Goal: Information Seeking & Learning: Find specific fact

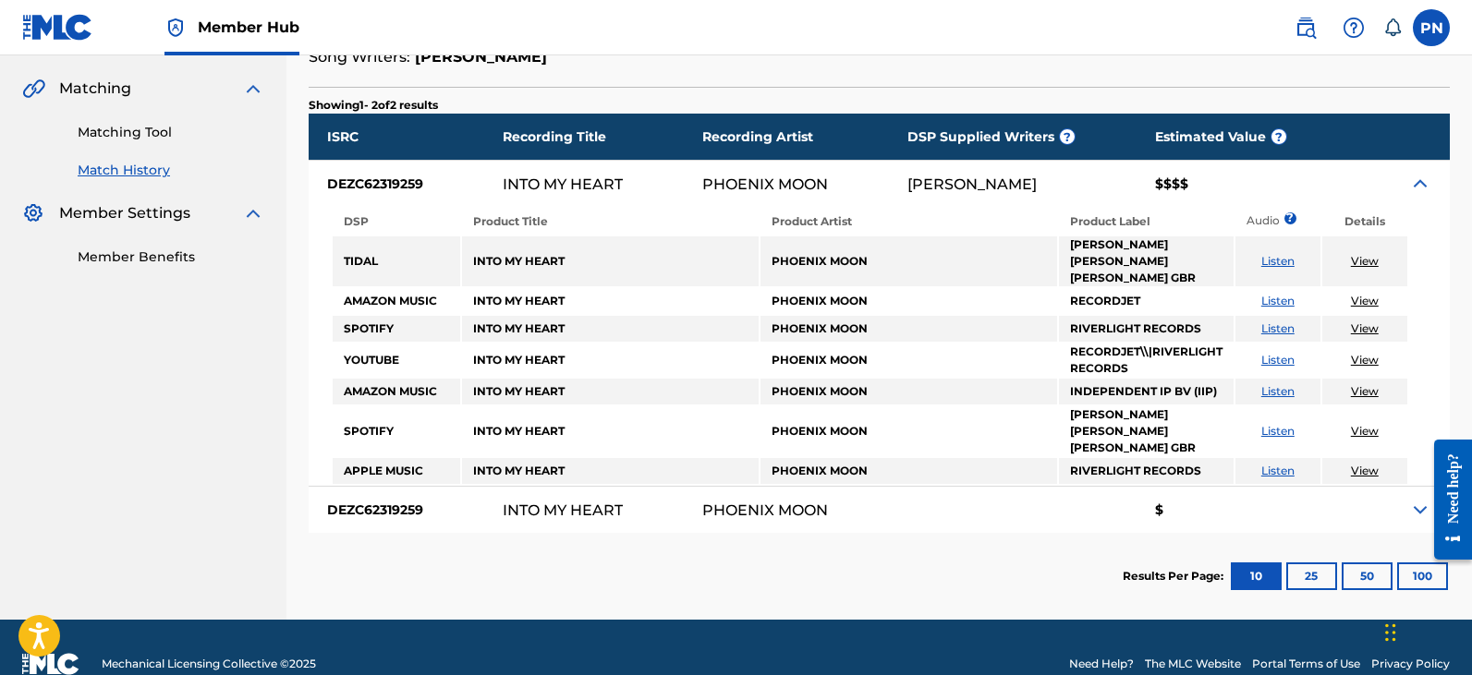
click at [48, 535] on nav "Quantum Digital Publishing Summary Catalog Works Registration Claiming Tool Ind…" at bounding box center [143, 130] width 286 height 980
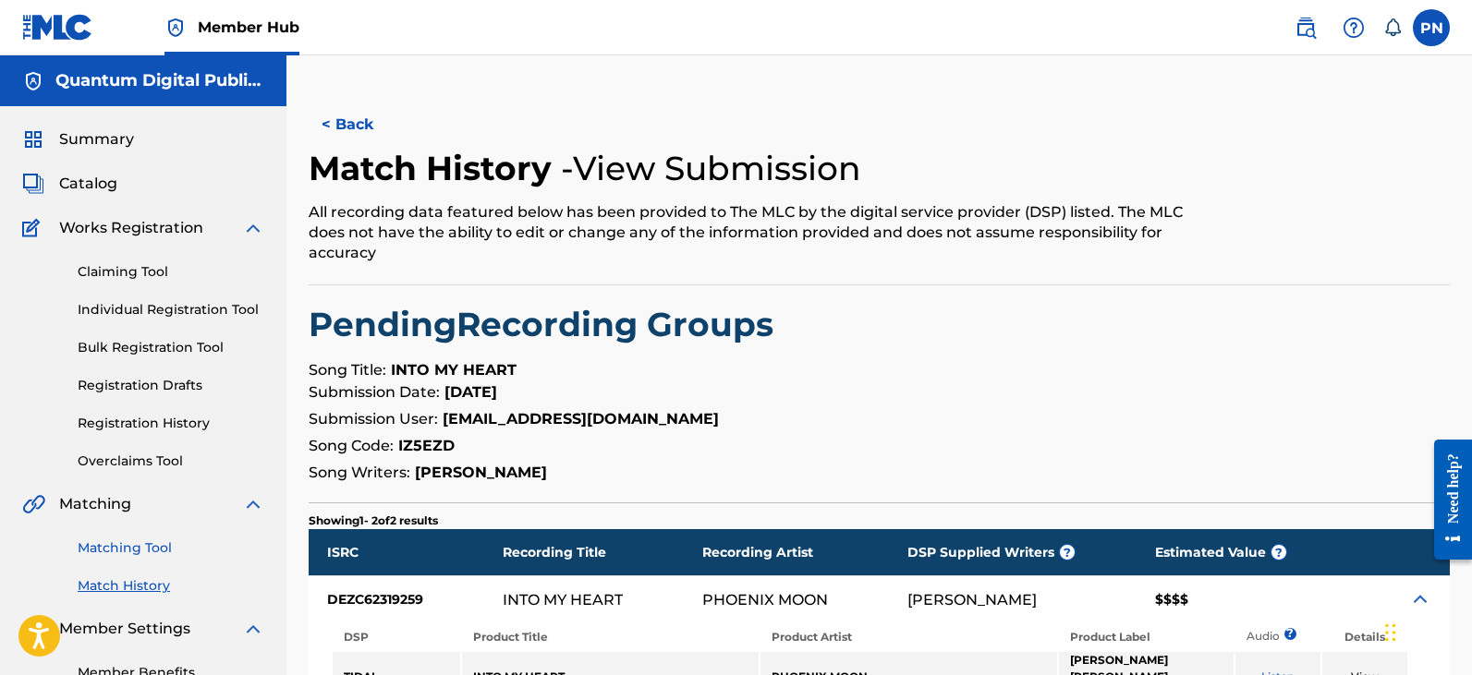
click at [129, 551] on link "Matching Tool" at bounding box center [171, 548] width 187 height 19
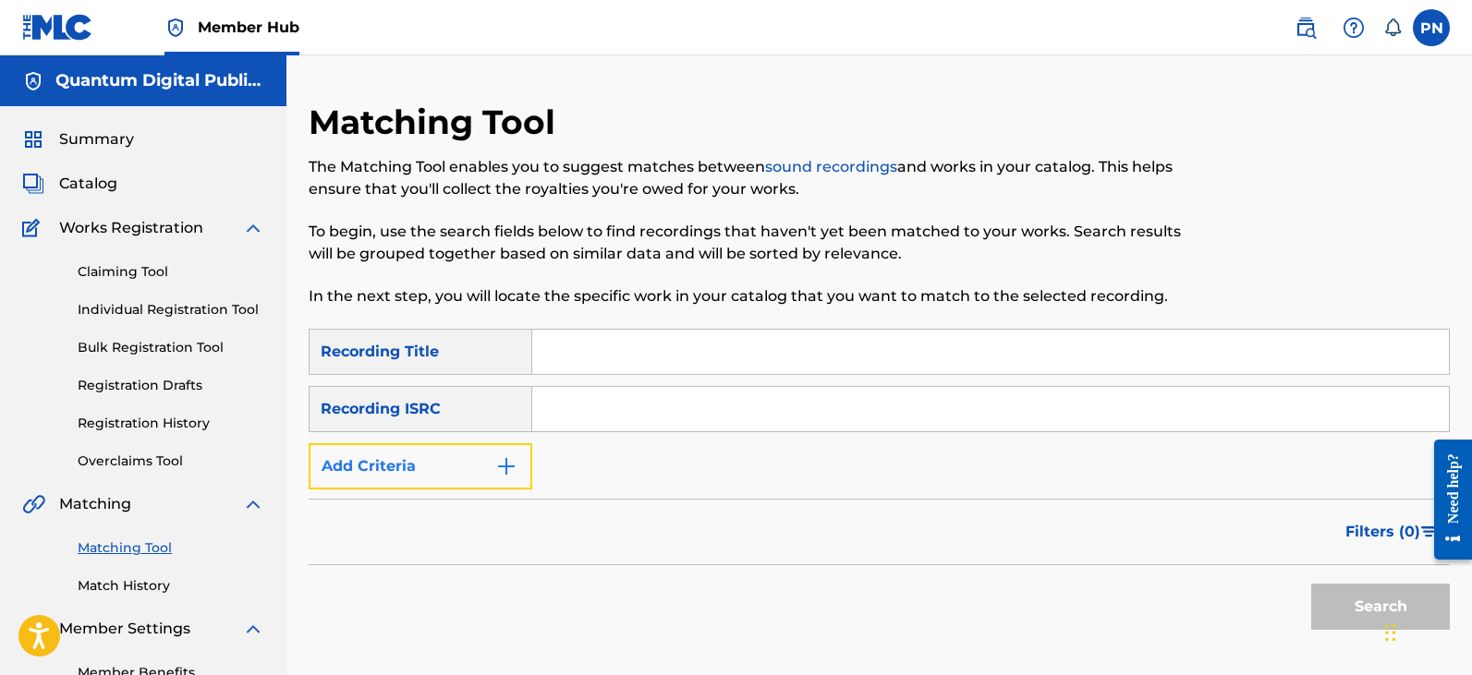
click at [507, 473] on img "Search Form" at bounding box center [506, 466] width 22 height 22
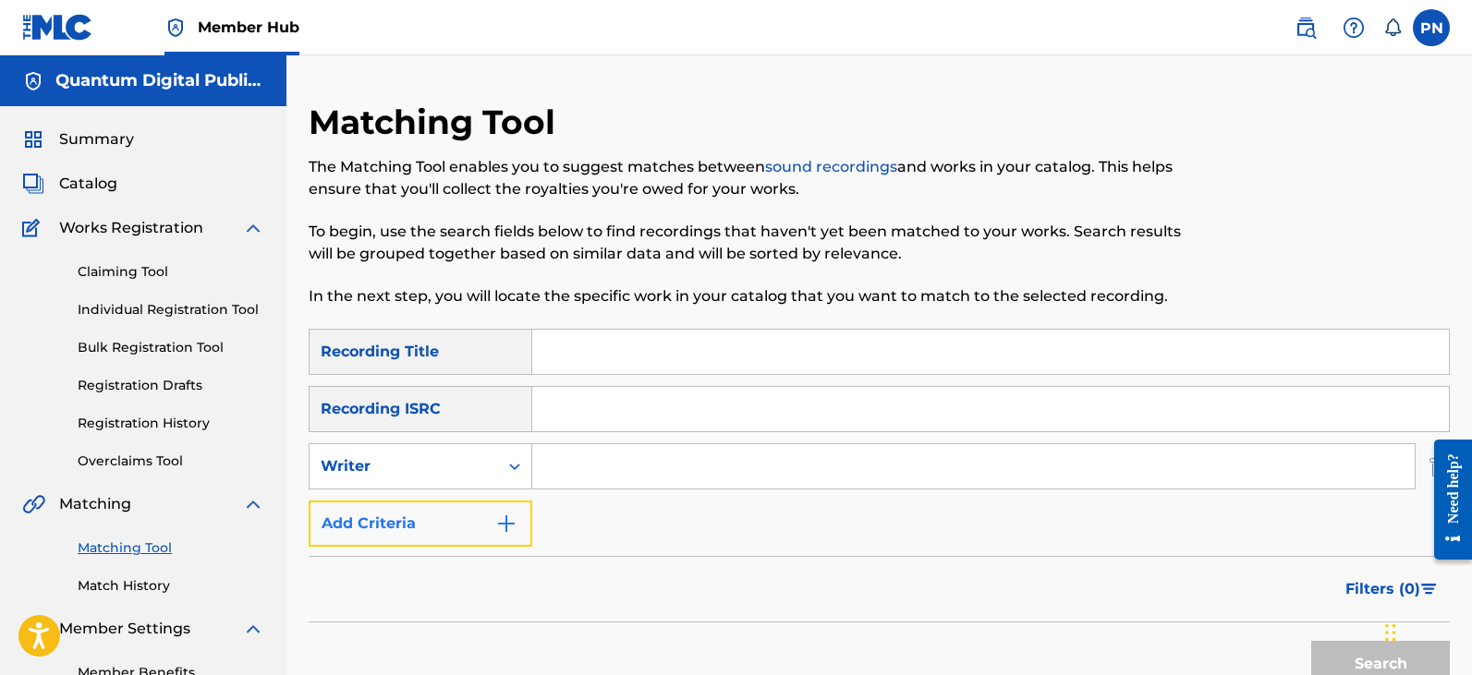
click at [503, 525] on img "Search Form" at bounding box center [506, 524] width 22 height 22
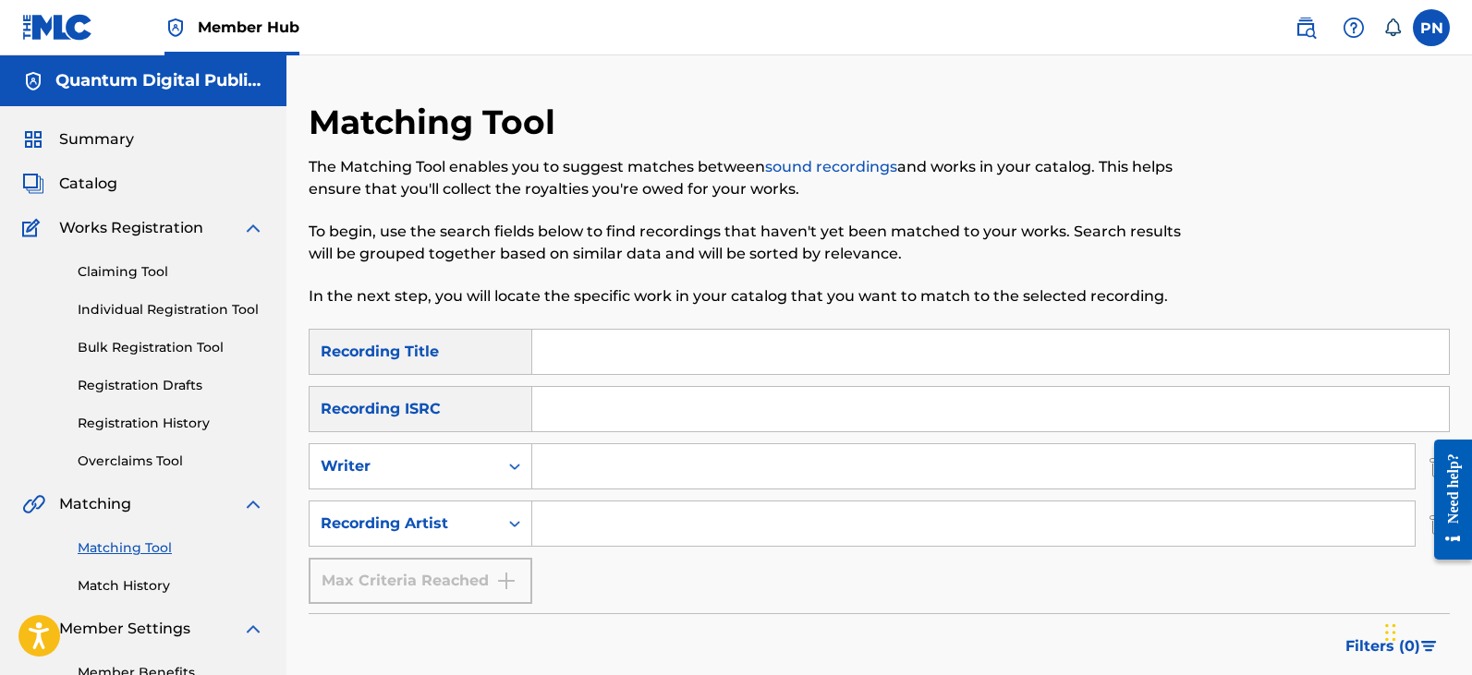
click at [550, 534] on input "Search Form" at bounding box center [973, 524] width 882 height 44
click at [670, 534] on input "Search Form" at bounding box center [973, 524] width 882 height 44
drag, startPoint x: 621, startPoint y: 522, endPoint x: 407, endPoint y: 531, distance: 213.6
click at [407, 531] on div "SearchWithCriteria50907d78-1cea-4aad-b617-402b61430635 Recording Artist [PERSON…" at bounding box center [879, 524] width 1141 height 46
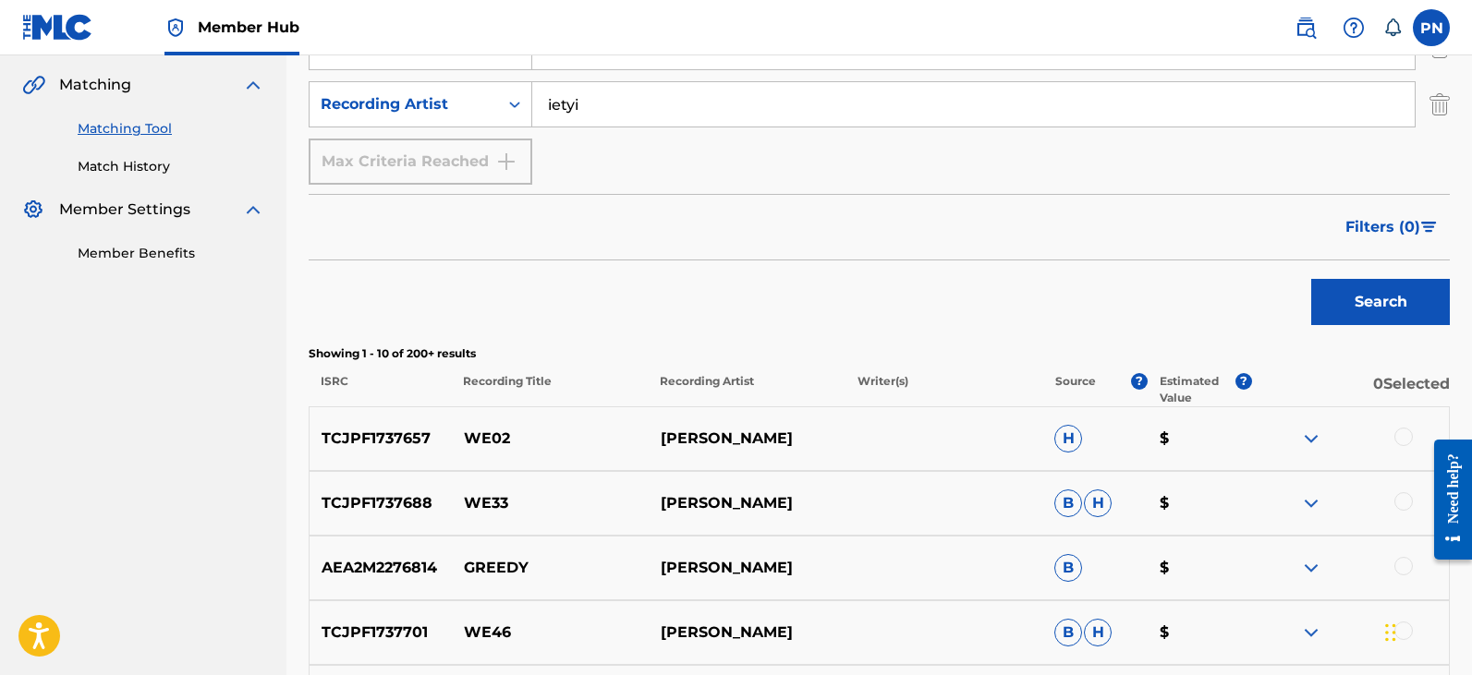
scroll to position [215, 0]
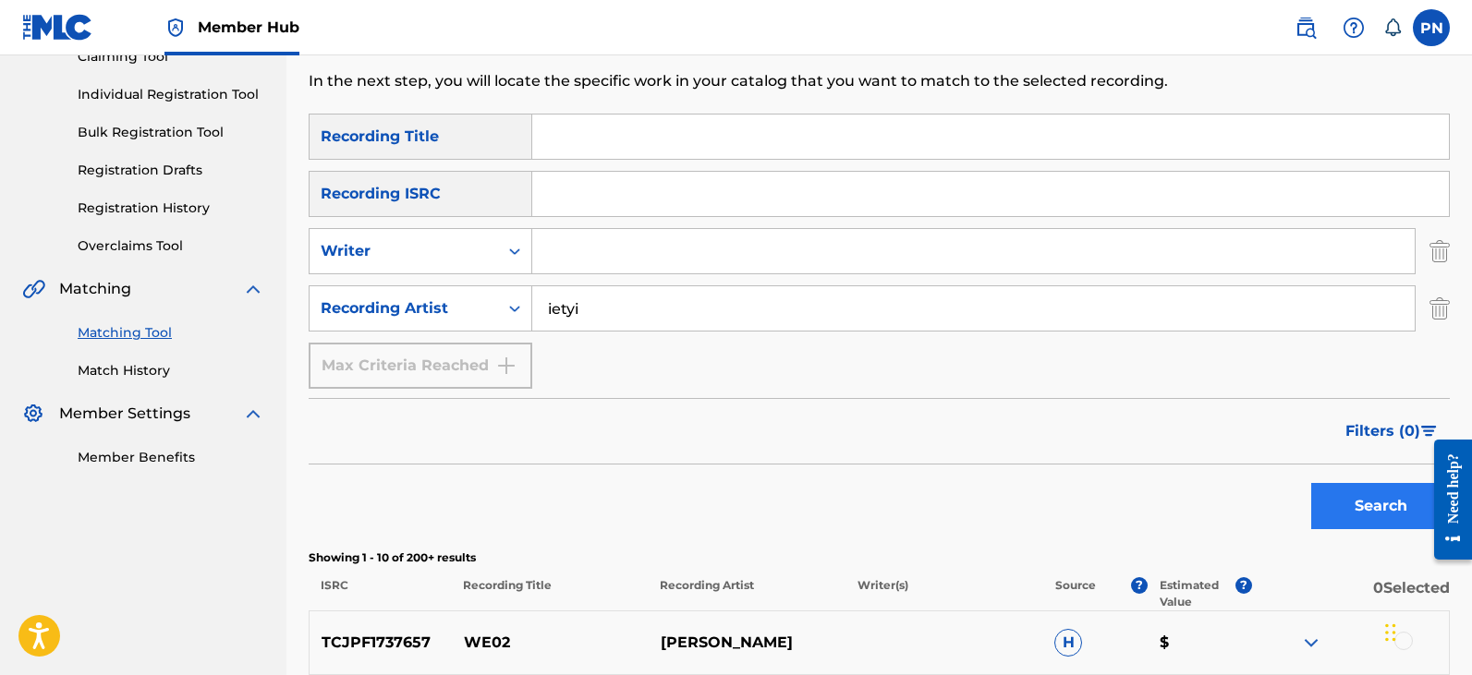
type input "ietyi"
click at [1374, 518] on button "Search" at bounding box center [1380, 506] width 139 height 46
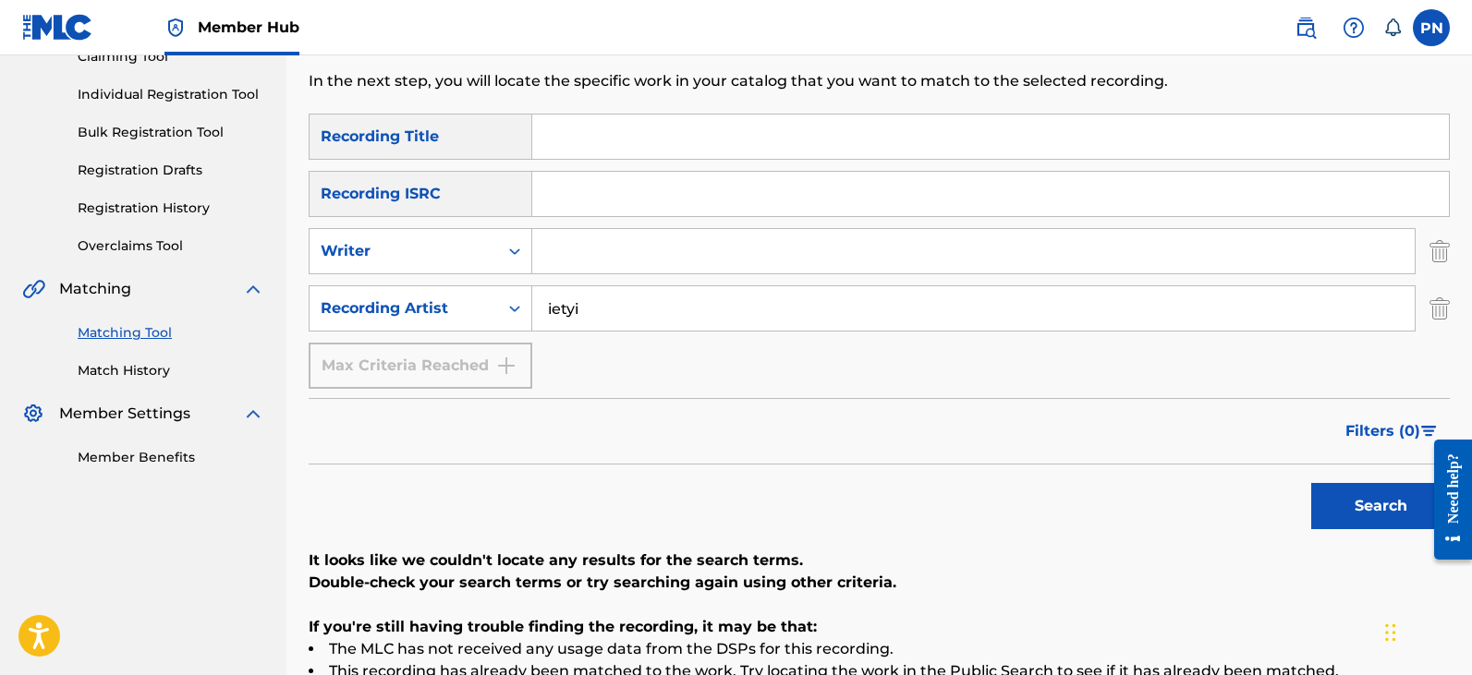
click at [1406, 435] on span "Filters ( 0 )" at bounding box center [1382, 431] width 75 height 22
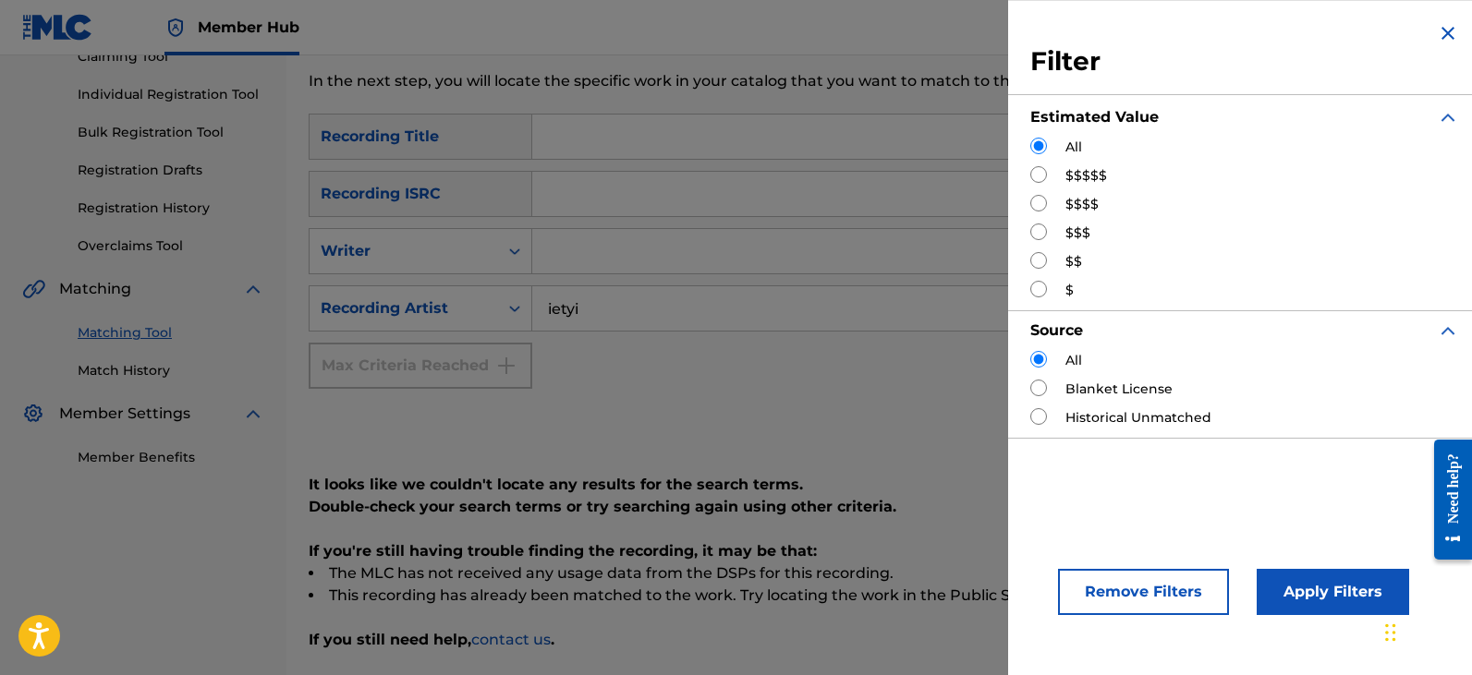
click at [1035, 176] on input "Search Form" at bounding box center [1038, 174] width 17 height 17
radio input "true"
click at [1335, 590] on button "Apply Filters" at bounding box center [1332, 592] width 152 height 46
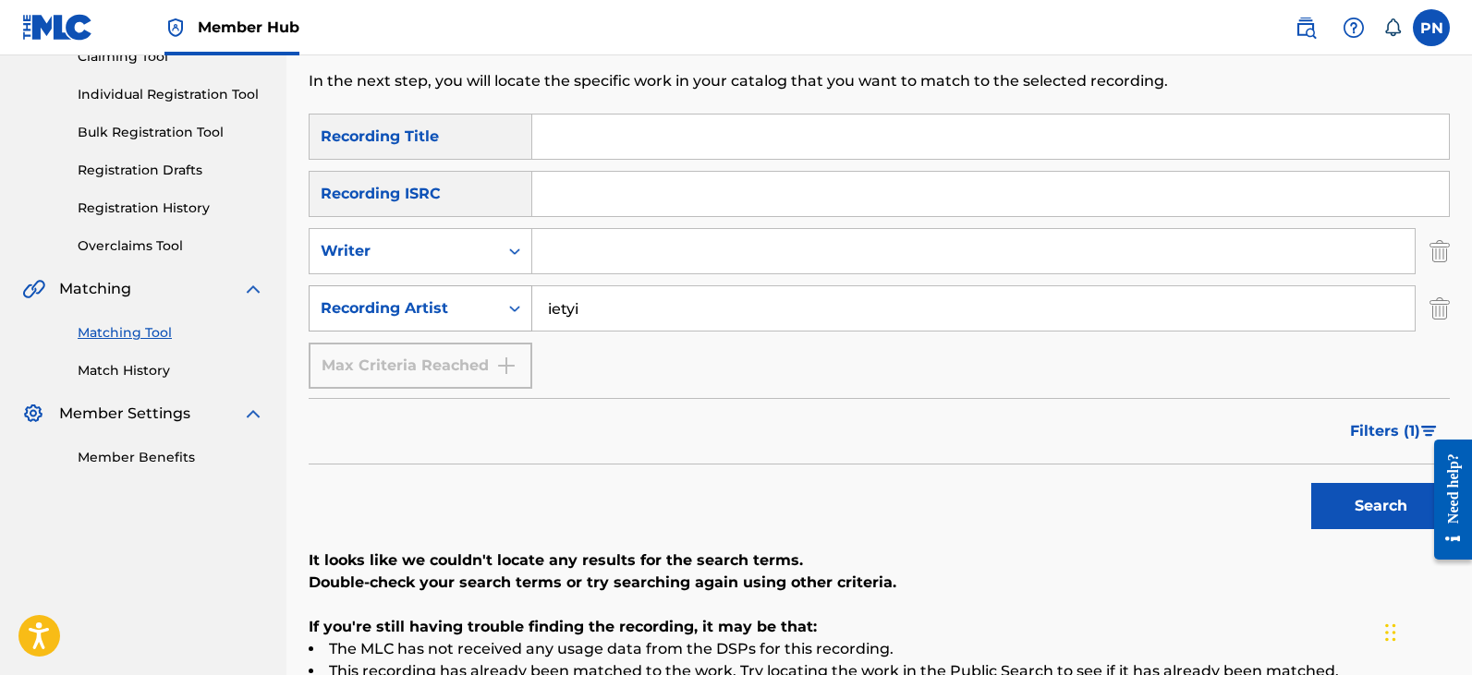
drag, startPoint x: 569, startPoint y: 316, endPoint x: 398, endPoint y: 329, distance: 171.4
click at [407, 329] on div "SearchWithCriteria50907d78-1cea-4aad-b617-402b61430635 Recording Artist ietyi" at bounding box center [879, 308] width 1141 height 46
click at [1311, 483] on button "Search" at bounding box center [1380, 506] width 139 height 46
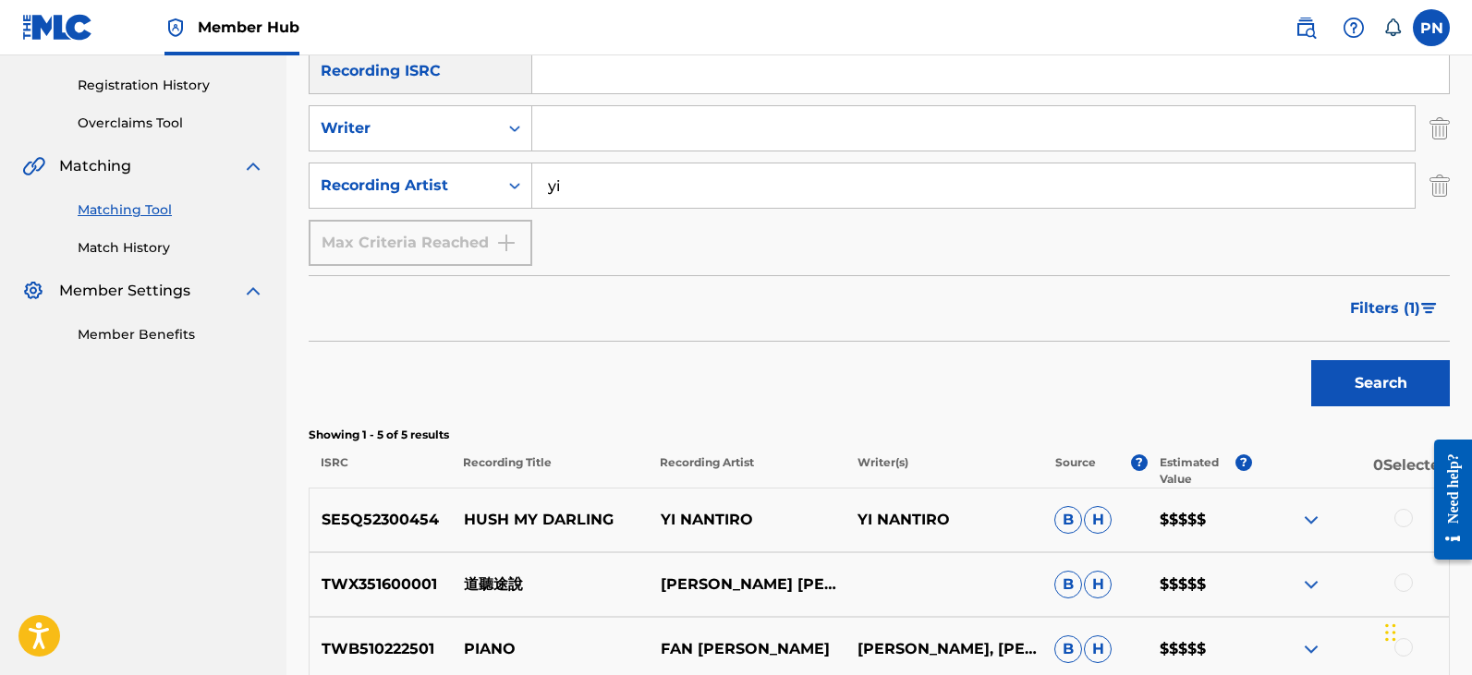
scroll to position [647, 0]
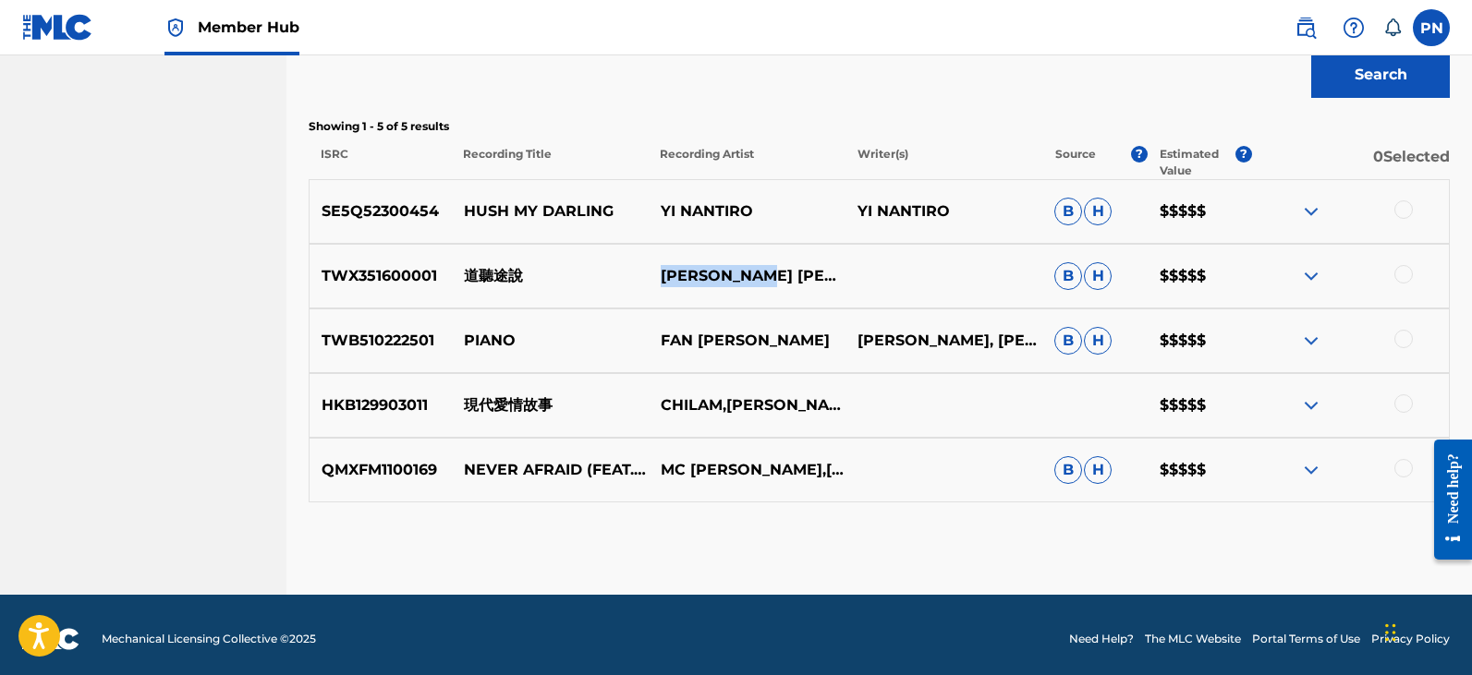
drag, startPoint x: 767, startPoint y: 268, endPoint x: 660, endPoint y: 287, distance: 108.9
click at [660, 287] on div "TWX351600001 道聽途說 [PERSON_NAME] [PERSON_NAME] $$$$$" at bounding box center [879, 276] width 1141 height 65
copy p "[PERSON_NAME] [PERSON_NAME]"
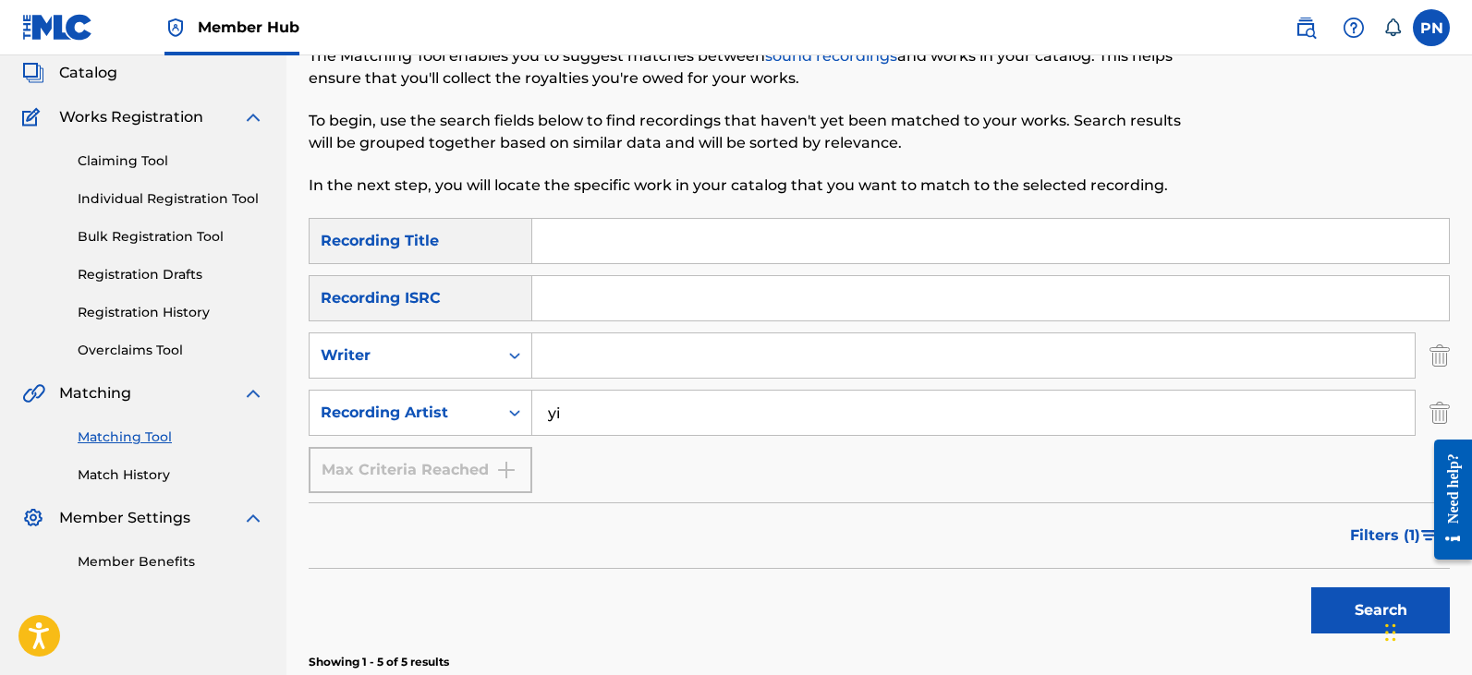
scroll to position [215, 0]
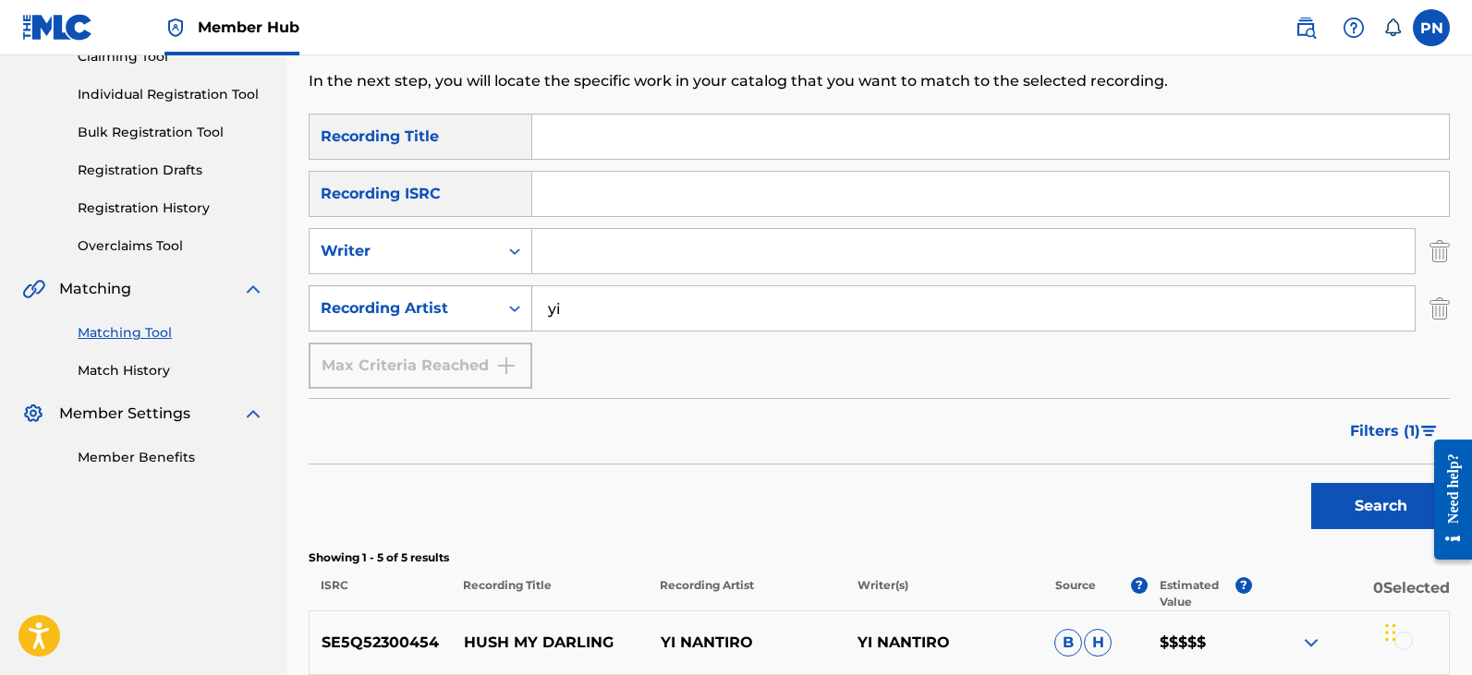
drag, startPoint x: 585, startPoint y: 319, endPoint x: 511, endPoint y: 322, distance: 74.0
click at [511, 322] on div "SearchWithCriteria50907d78-1cea-4aad-b617-402b61430635 Recording Artist [PERSON…" at bounding box center [879, 308] width 1141 height 46
paste input "[PERSON_NAME] [PERSON_NAME]"
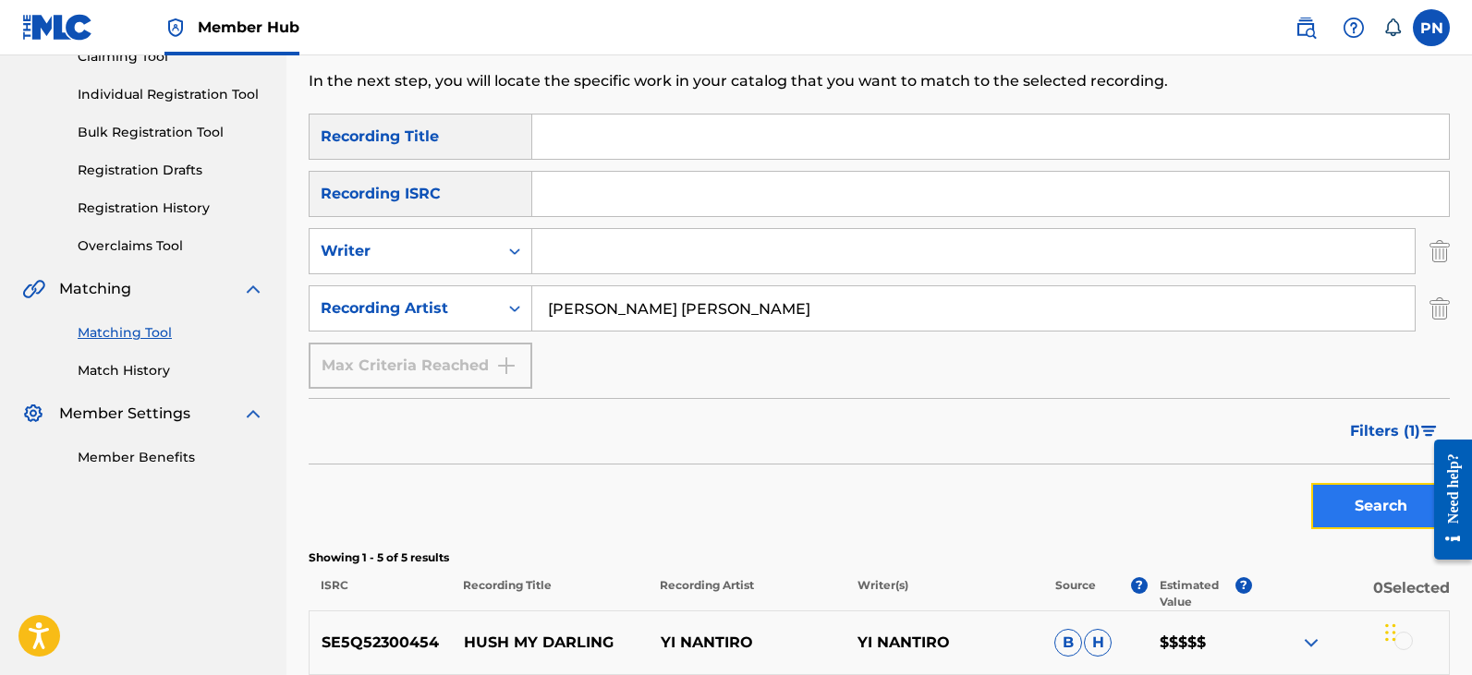
click at [1387, 506] on button "Search" at bounding box center [1380, 506] width 139 height 46
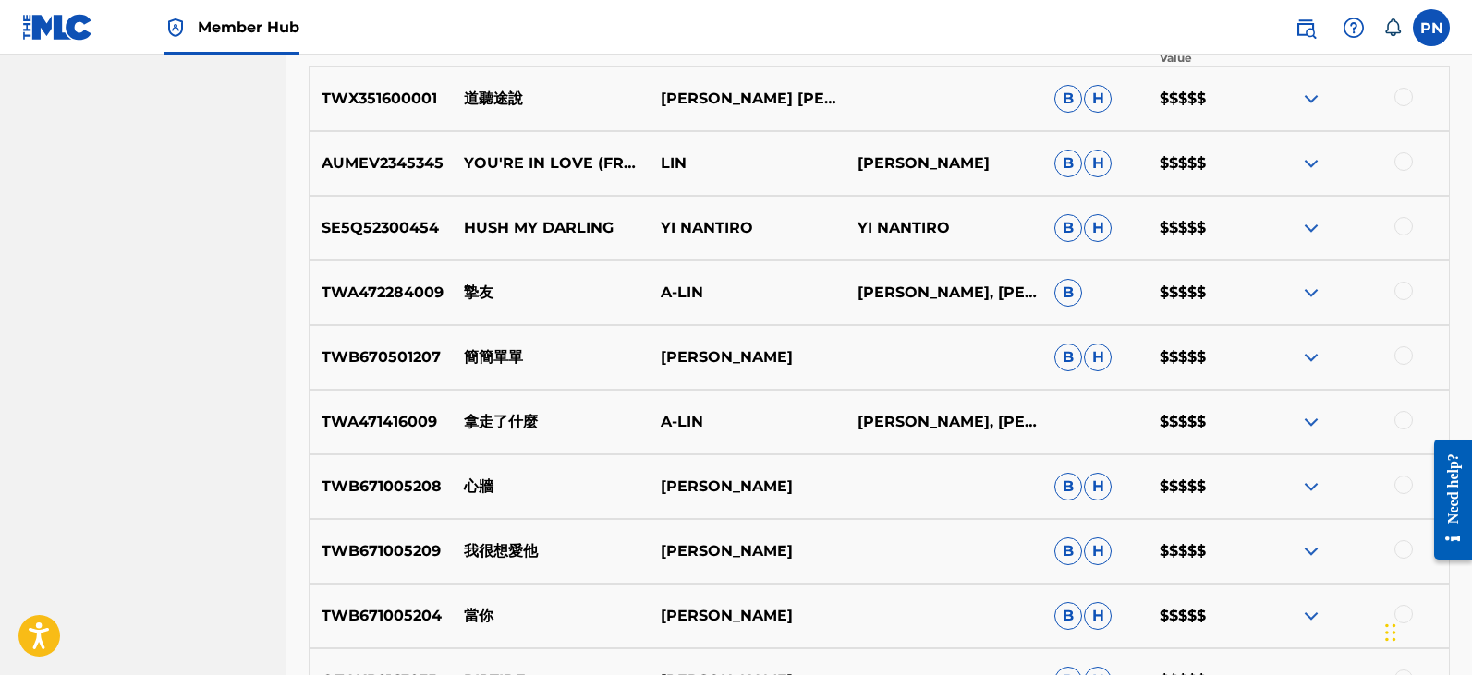
scroll to position [862, 0]
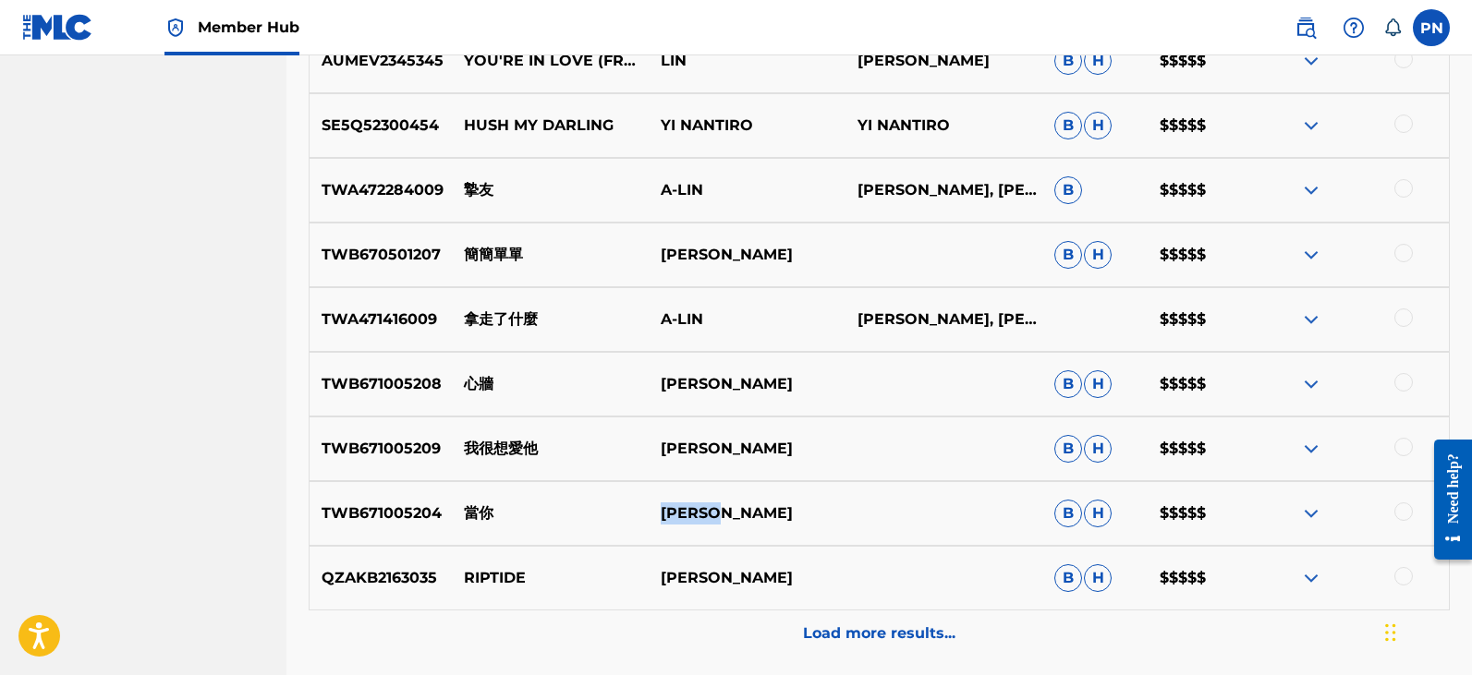
drag, startPoint x: 715, startPoint y: 522, endPoint x: 656, endPoint y: 531, distance: 59.8
click at [647, 528] on div "TWB671005204 當你 [PERSON_NAME] [PERSON_NAME] $$$$$" at bounding box center [879, 513] width 1141 height 65
copy div "當你 [PERSON_NAME]"
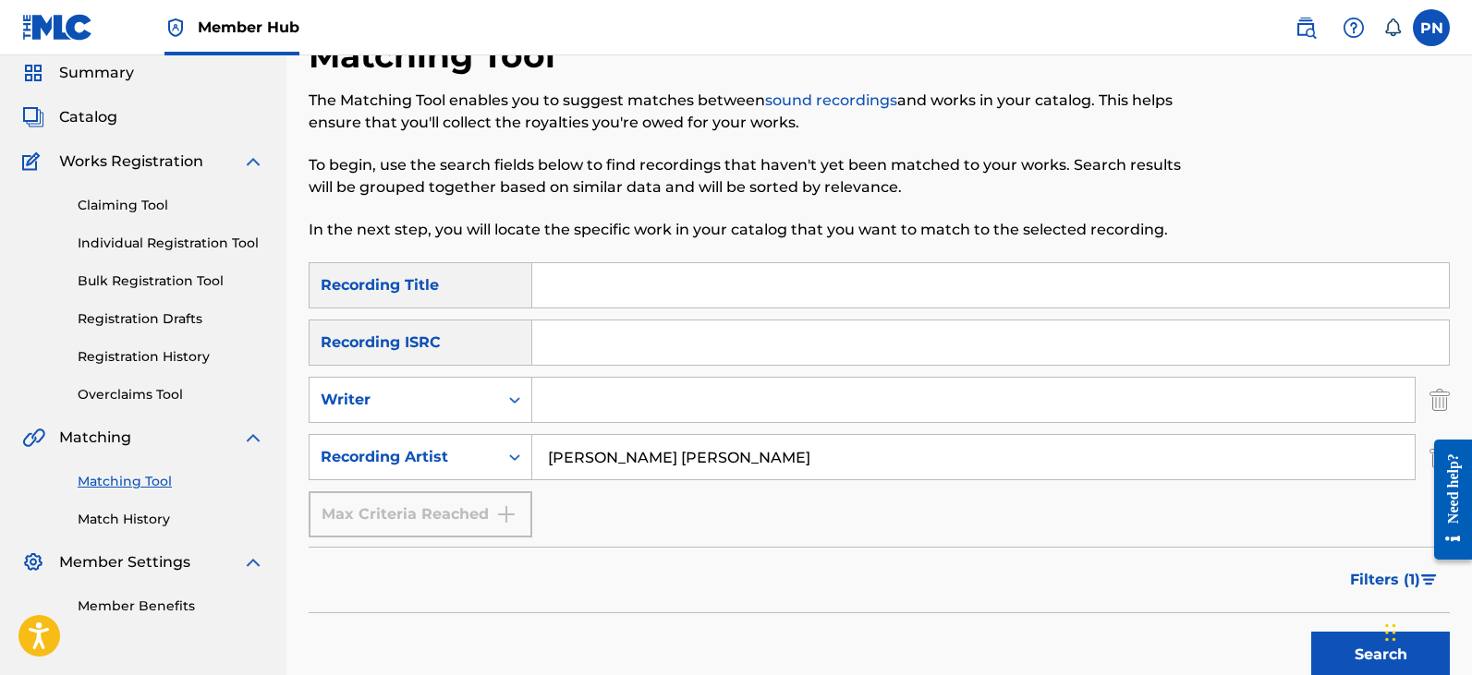
scroll to position [0, 0]
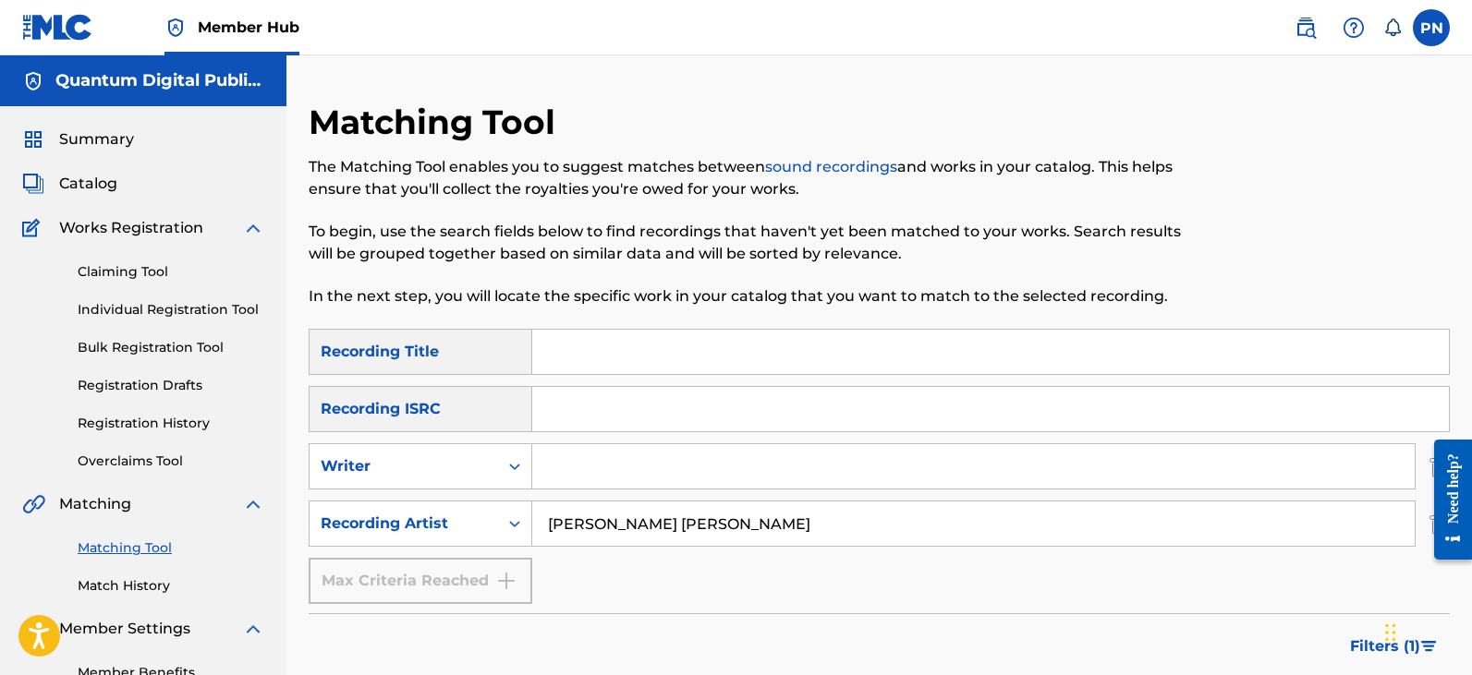
drag, startPoint x: 773, startPoint y: 526, endPoint x: 340, endPoint y: 567, distance: 435.2
click at [340, 567] on div "SearchWithCriteriad3301ad1-f96b-4d03-b762-7fc983348ec6 Recording Title SearchWi…" at bounding box center [879, 466] width 1141 height 275
paste input "[PERSON_NAME]"
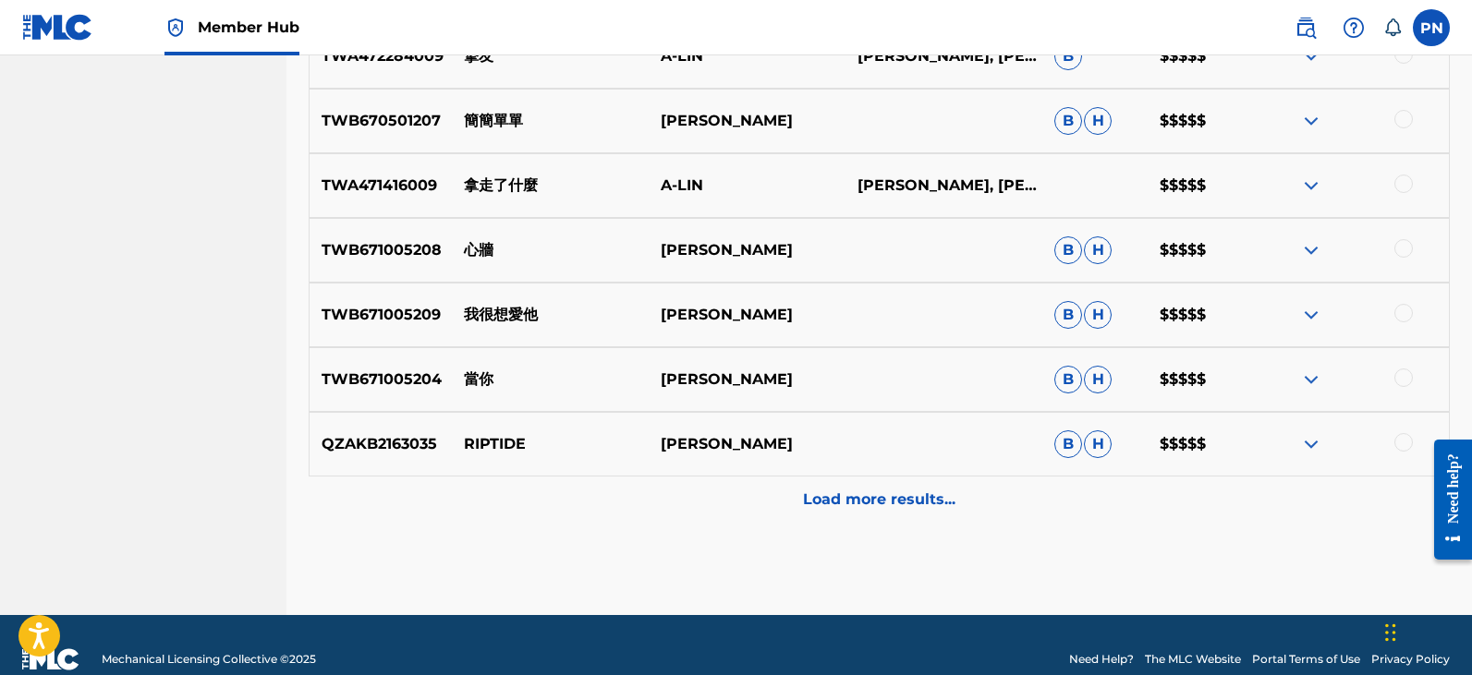
scroll to position [1024, 0]
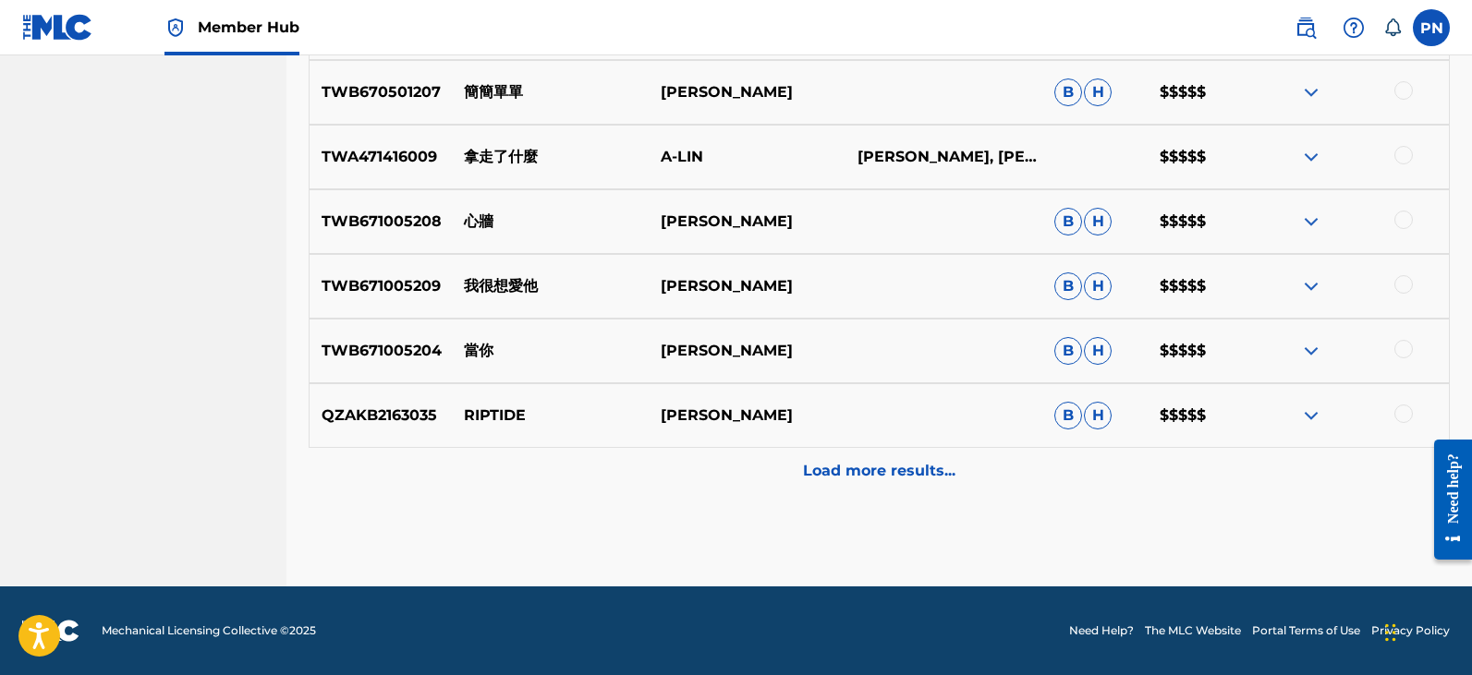
type input "[PERSON_NAME]"
click at [1312, 224] on img at bounding box center [1311, 222] width 22 height 22
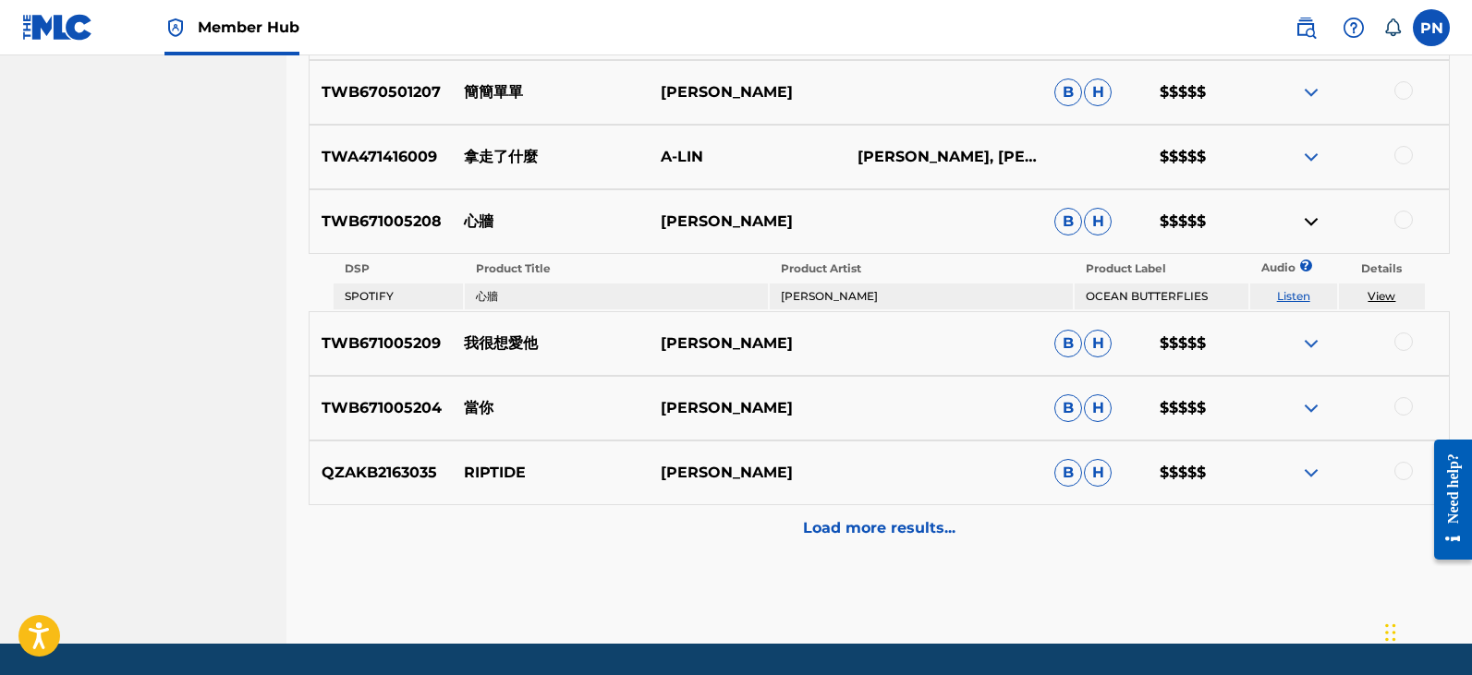
click at [818, 305] on td "[PERSON_NAME]" at bounding box center [921, 297] width 303 height 26
click at [1177, 299] on td "OCEAN BUTTERFLIES" at bounding box center [1160, 297] width 173 height 26
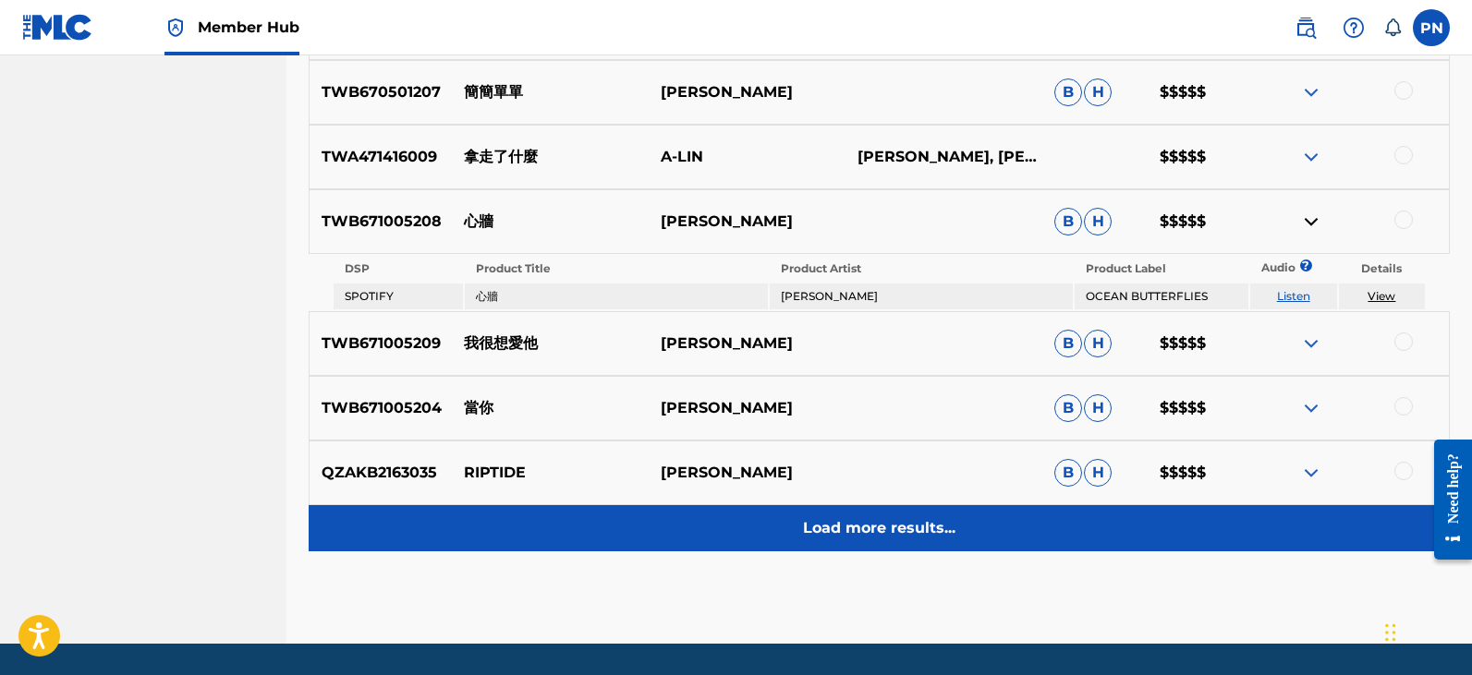
click at [886, 520] on p "Load more results..." at bounding box center [879, 528] width 152 height 22
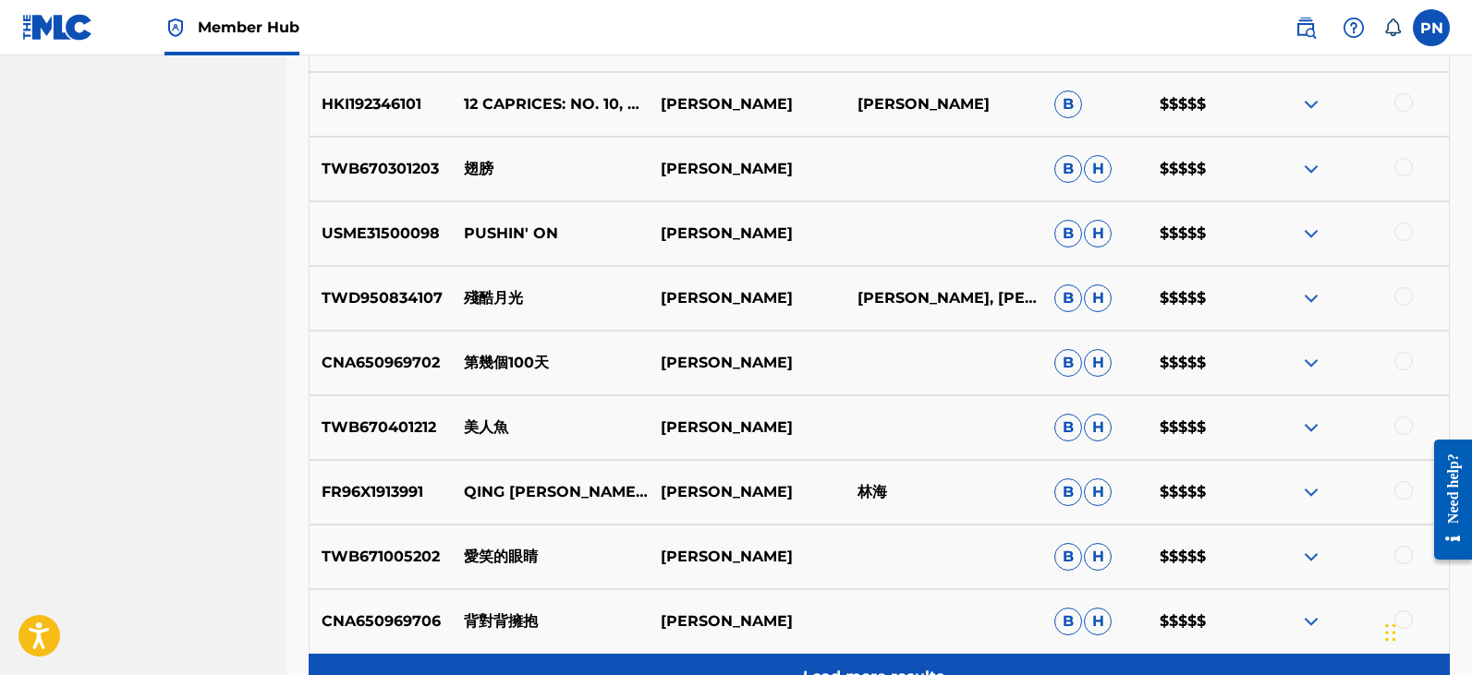
scroll to position [1671, 0]
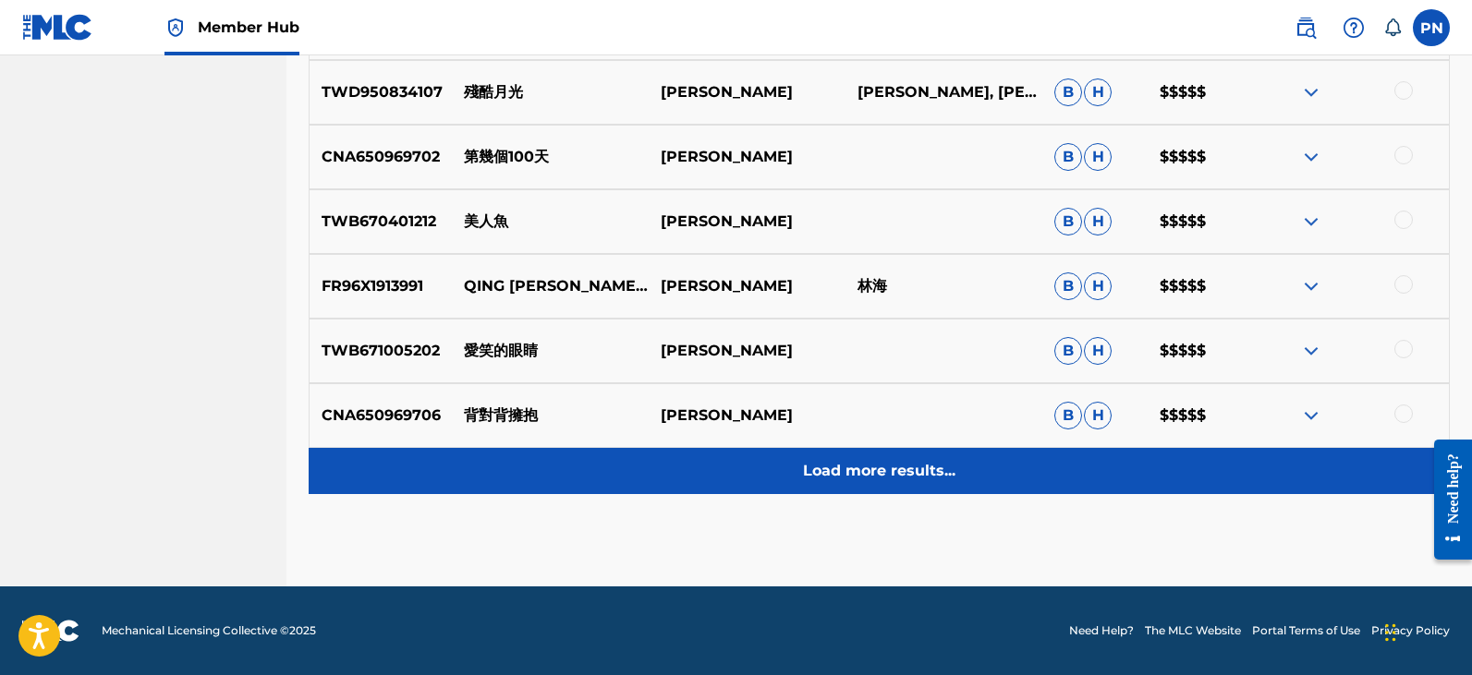
click at [863, 458] on div "Load more results..." at bounding box center [879, 471] width 1141 height 46
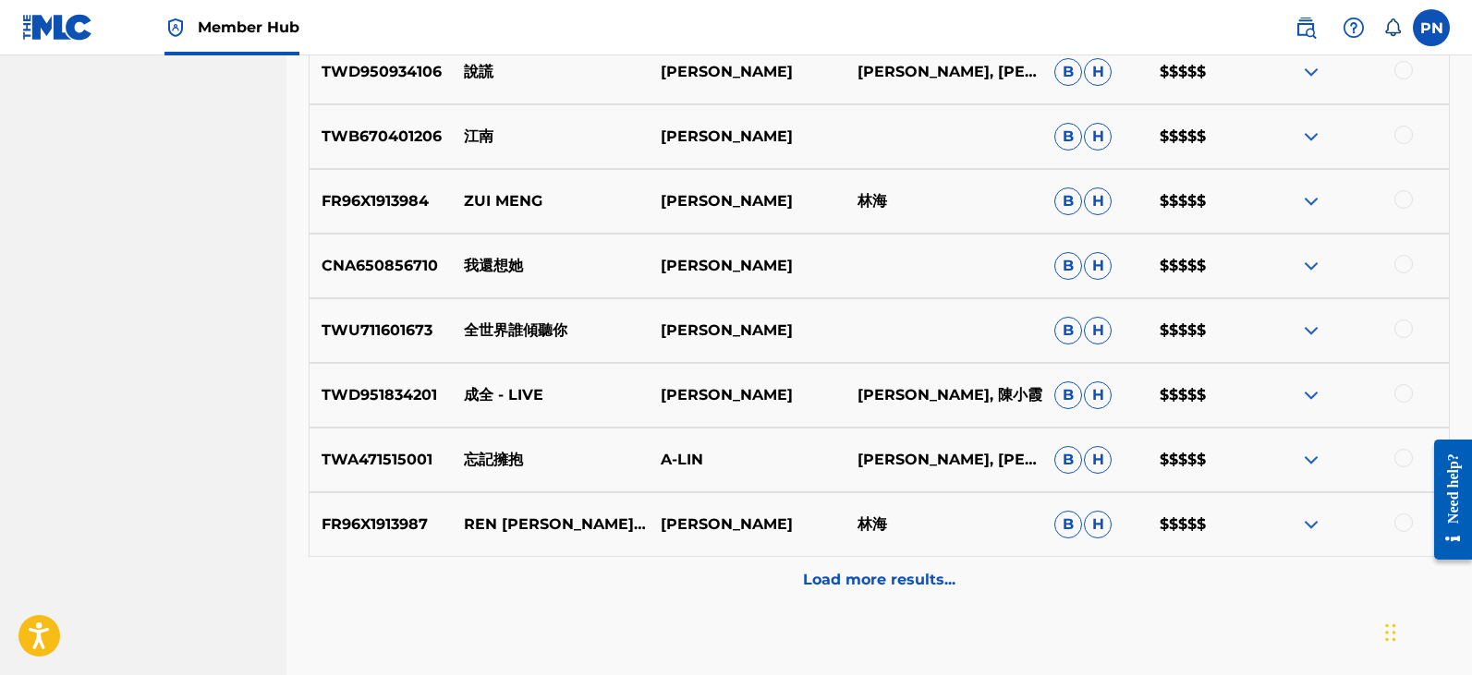
scroll to position [2318, 0]
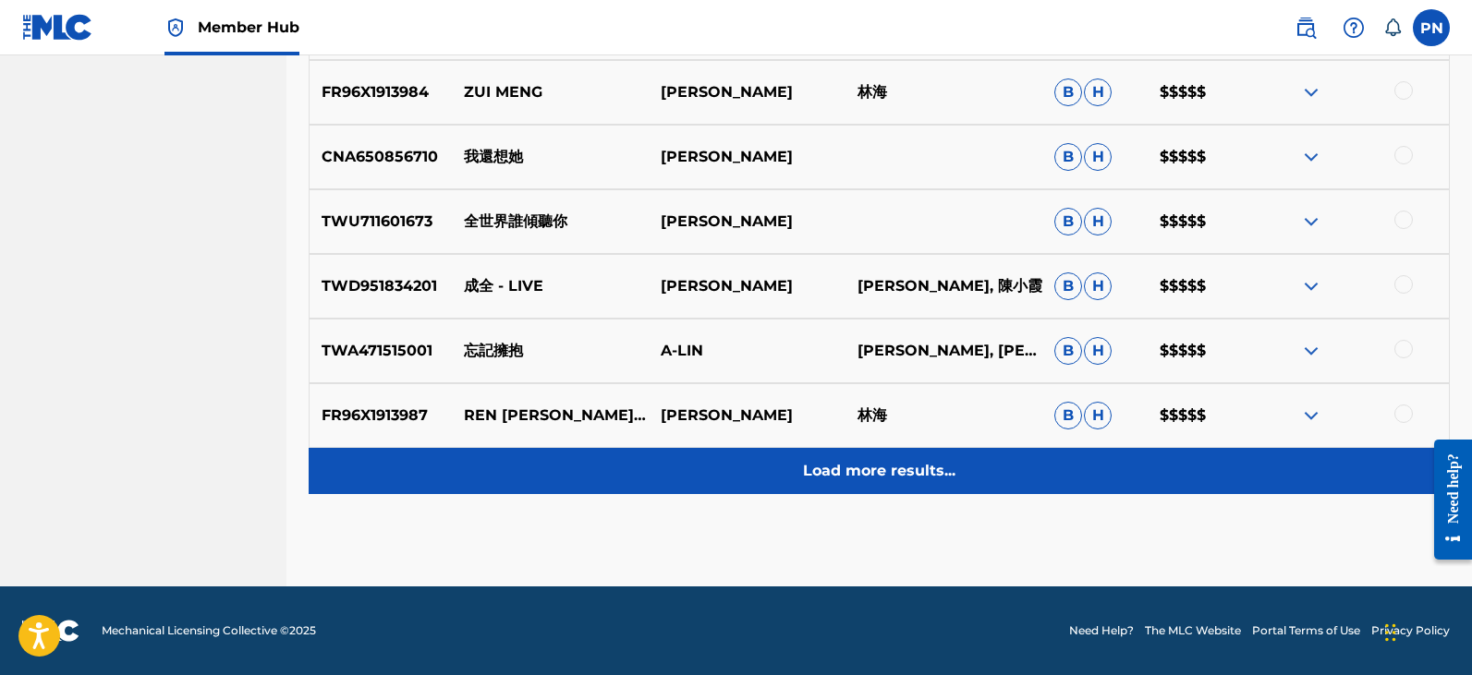
click at [927, 475] on p "Load more results..." at bounding box center [879, 471] width 152 height 22
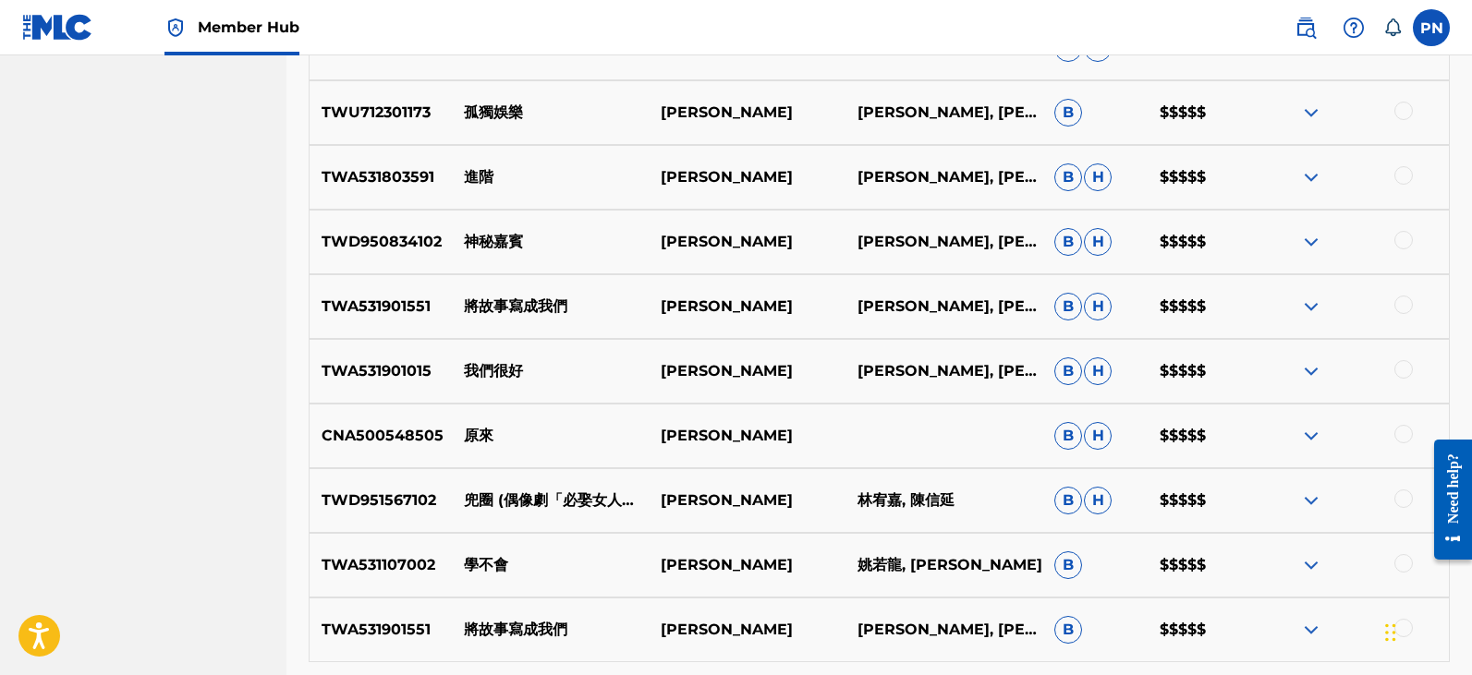
scroll to position [2964, 0]
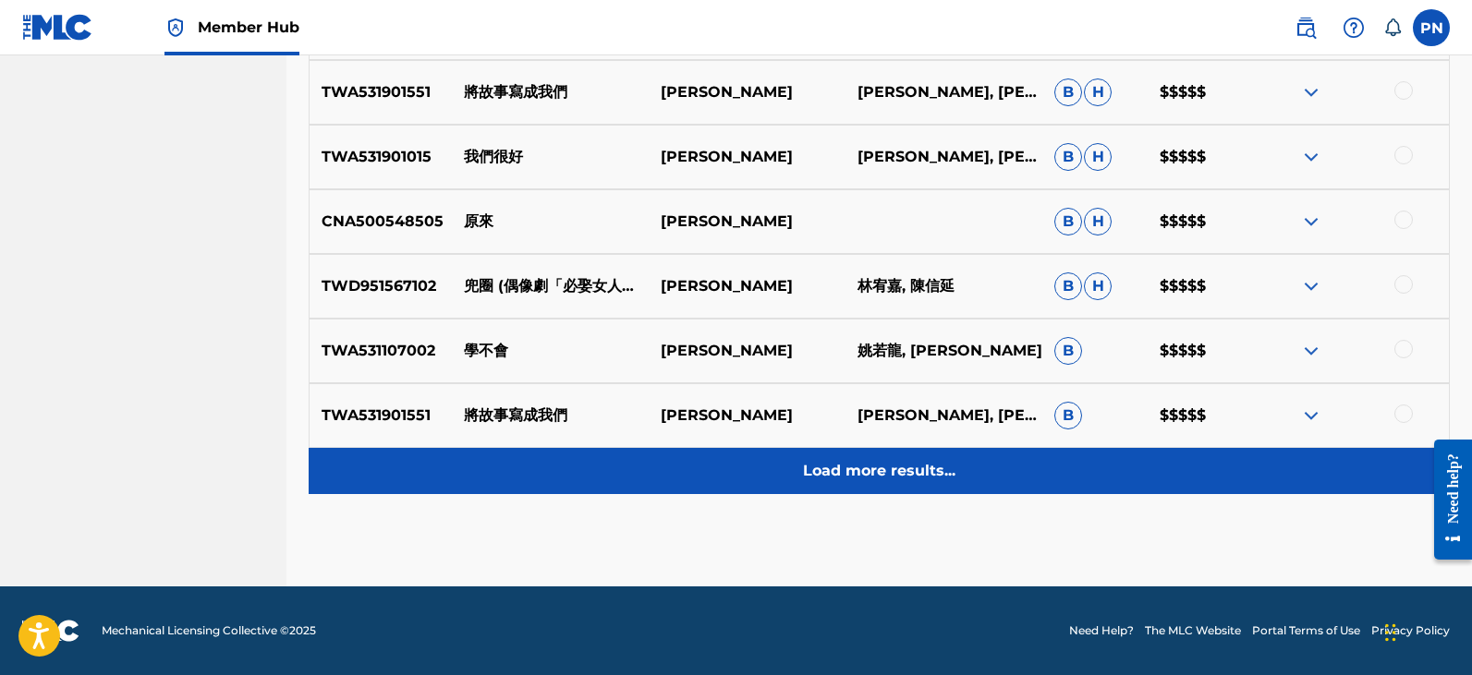
click at [876, 479] on p "Load more results..." at bounding box center [879, 471] width 152 height 22
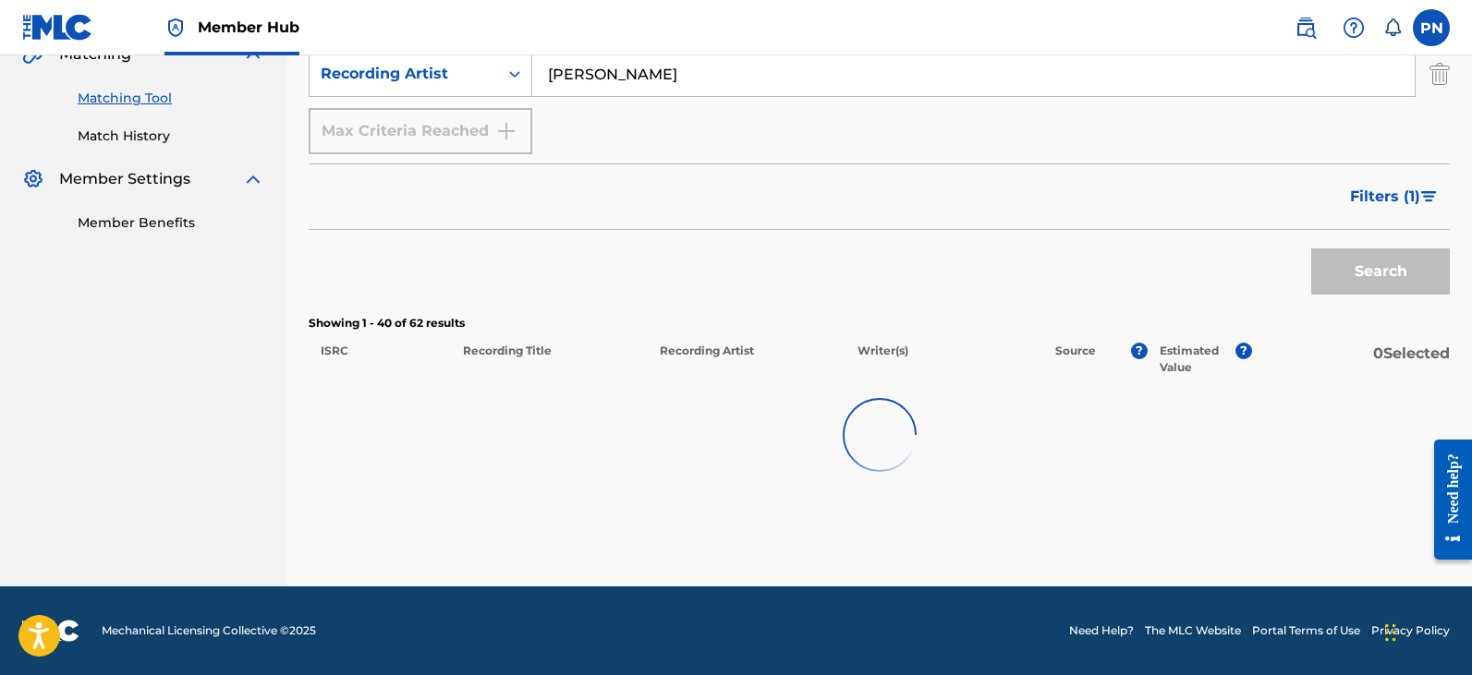
scroll to position [450, 0]
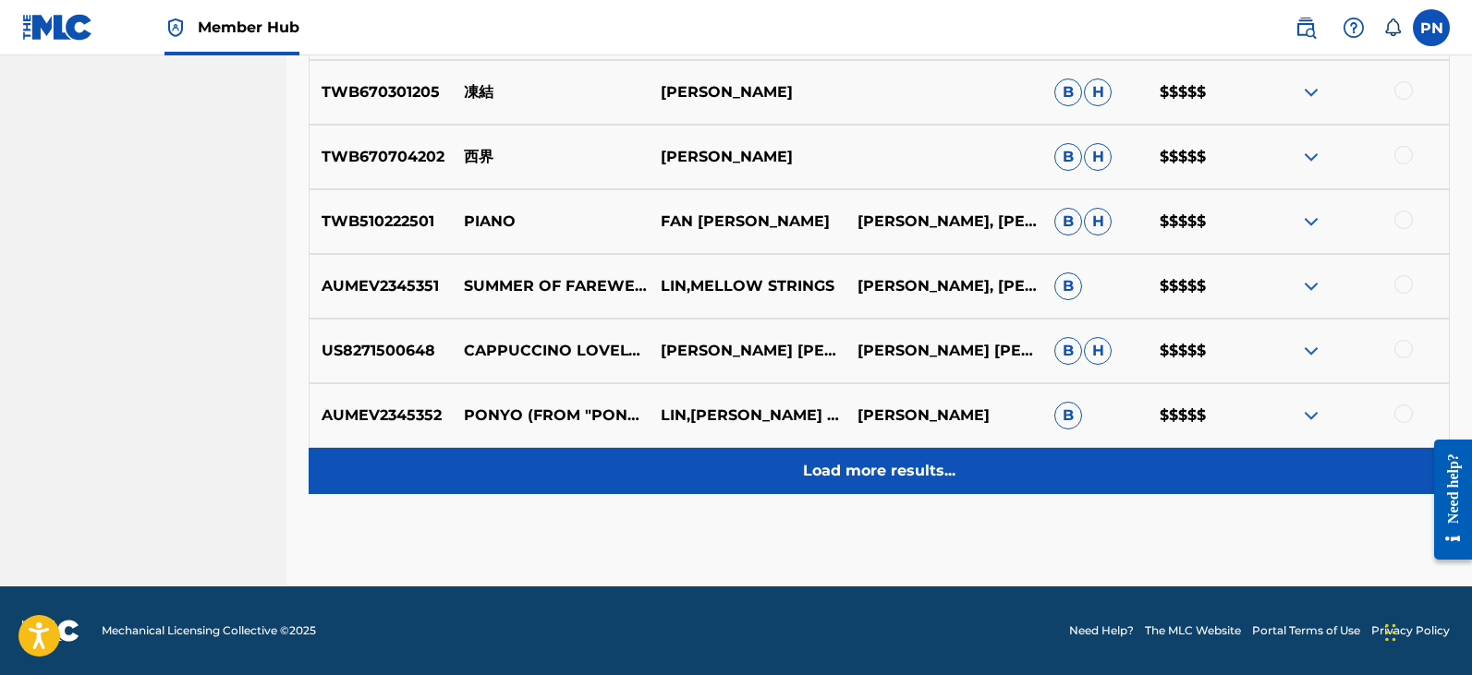
click at [898, 459] on div "Load more results..." at bounding box center [879, 471] width 1141 height 46
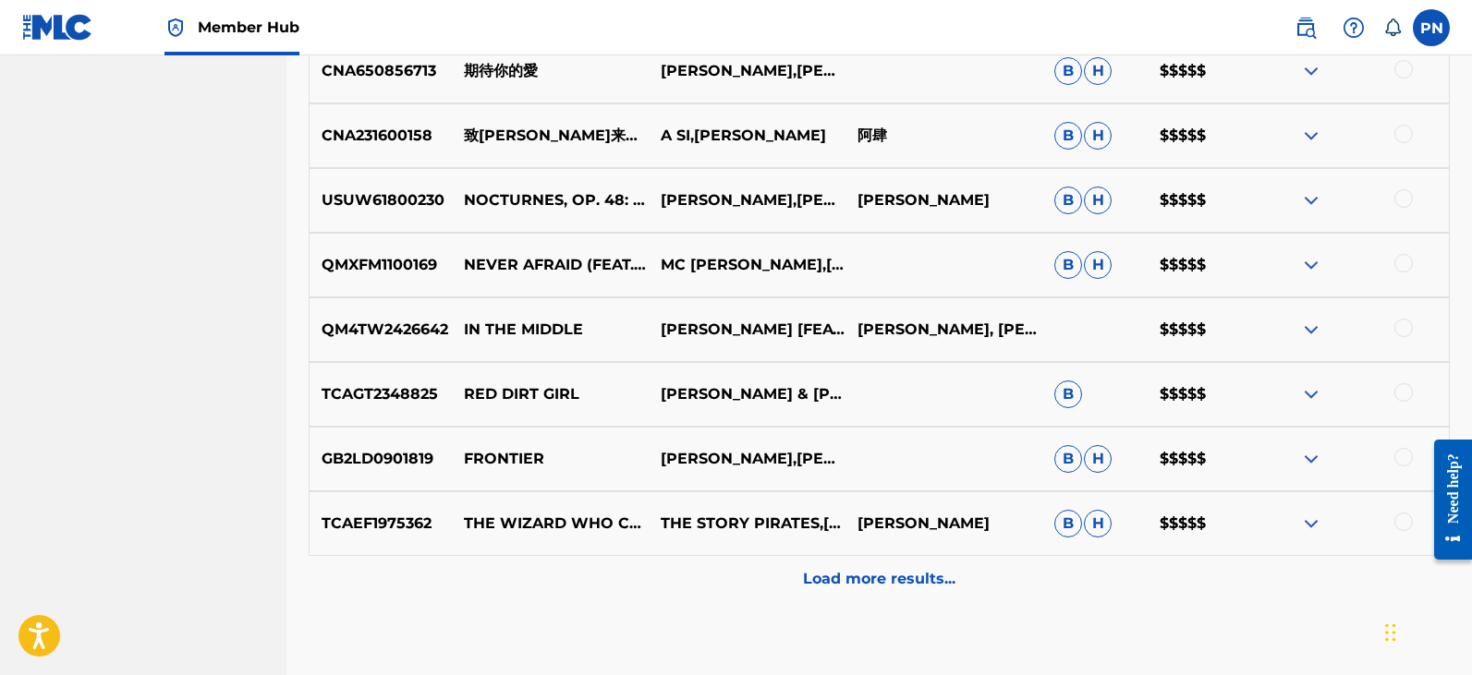
scroll to position [4258, 0]
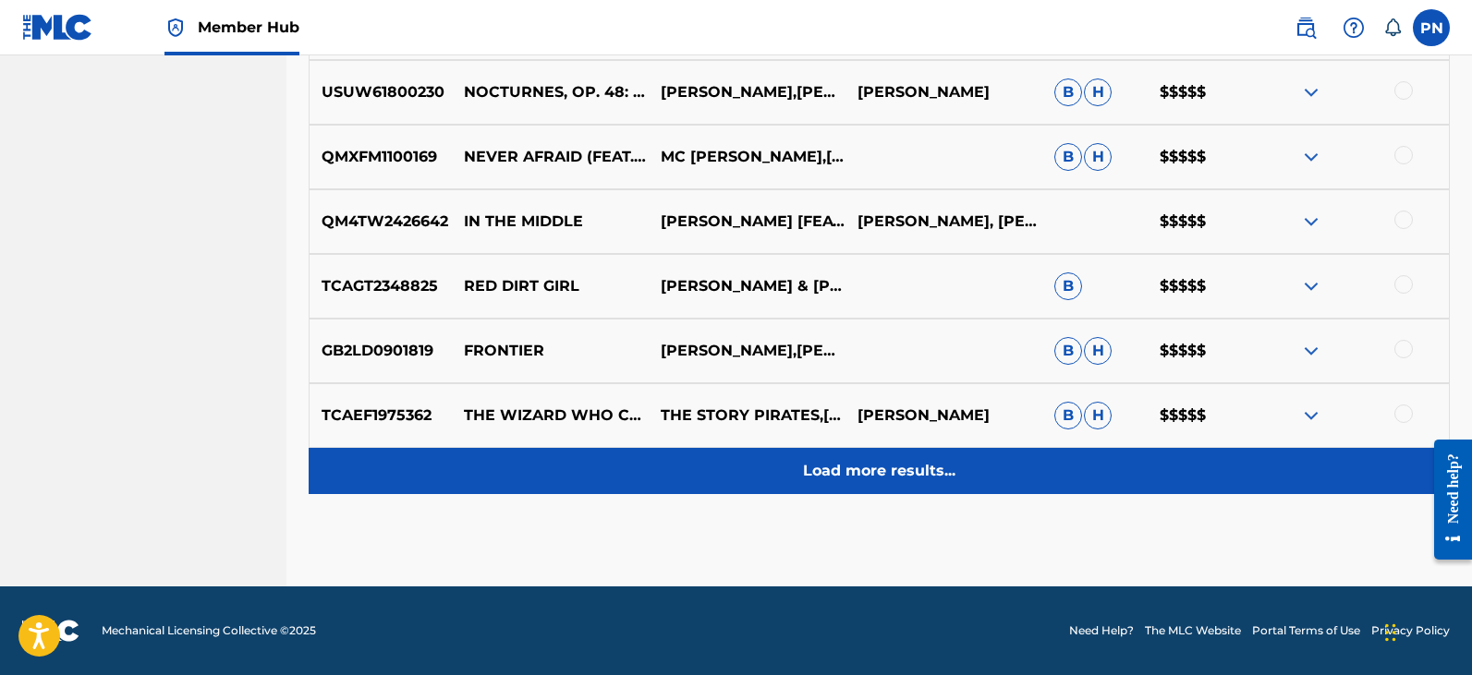
click at [921, 470] on p "Load more results..." at bounding box center [879, 471] width 152 height 22
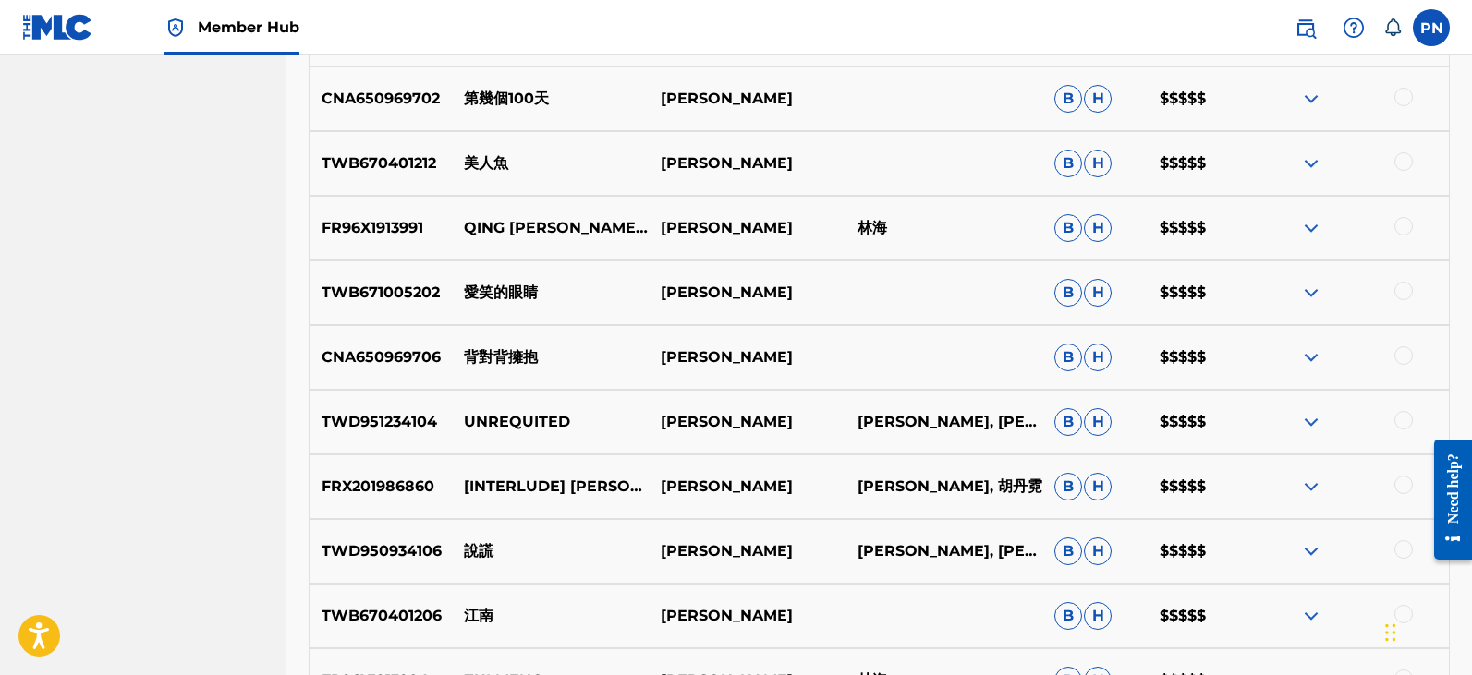
scroll to position [1323, 0]
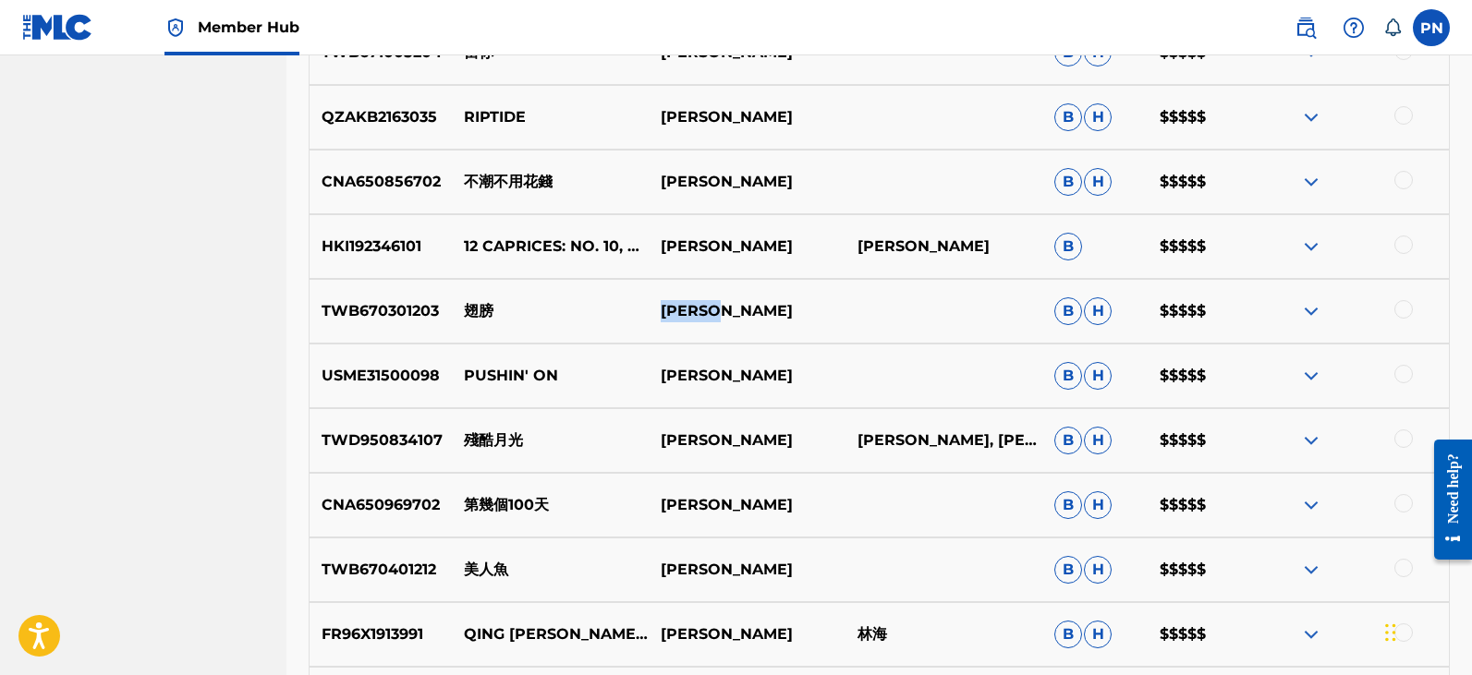
drag, startPoint x: 730, startPoint y: 296, endPoint x: 656, endPoint y: 296, distance: 73.9
click at [656, 302] on div "TWB670301203 翅膀 [PERSON_NAME] [PERSON_NAME] $$$$$" at bounding box center [879, 311] width 1141 height 65
copy p "[PERSON_NAME]"
